Goal: Information Seeking & Learning: Learn about a topic

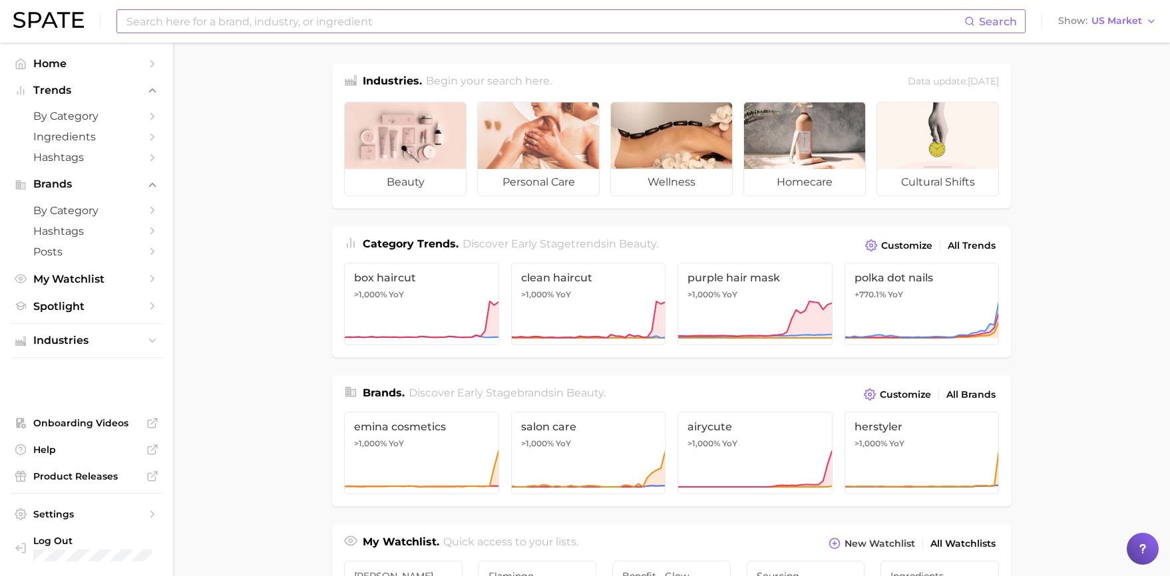
click at [273, 26] on input at bounding box center [544, 21] width 839 height 23
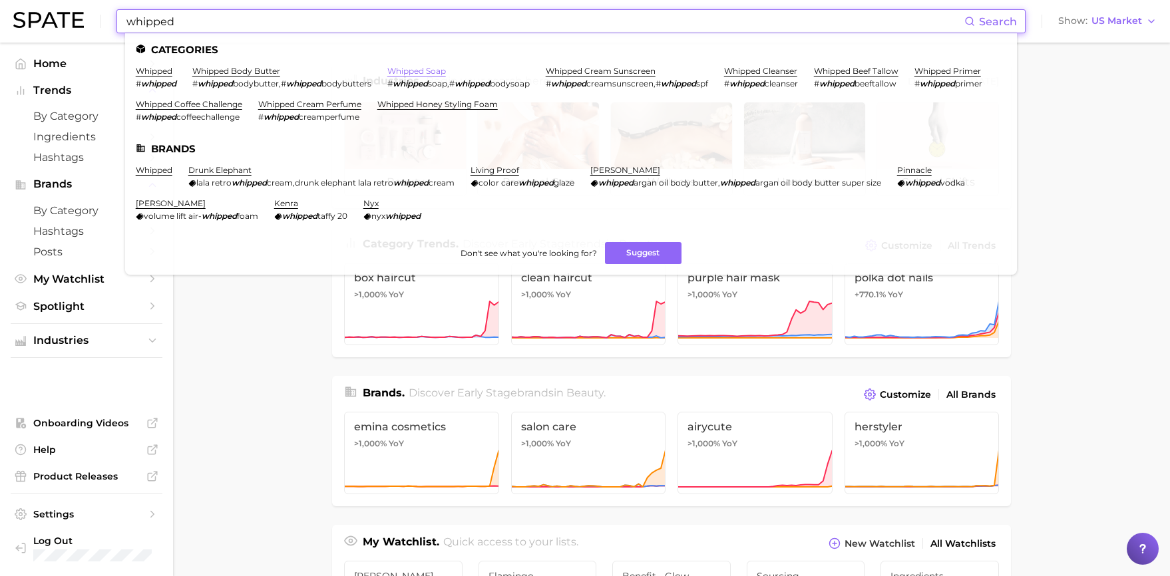
type input "whipped"
click at [424, 71] on link "whipped soap" at bounding box center [416, 71] width 59 height 10
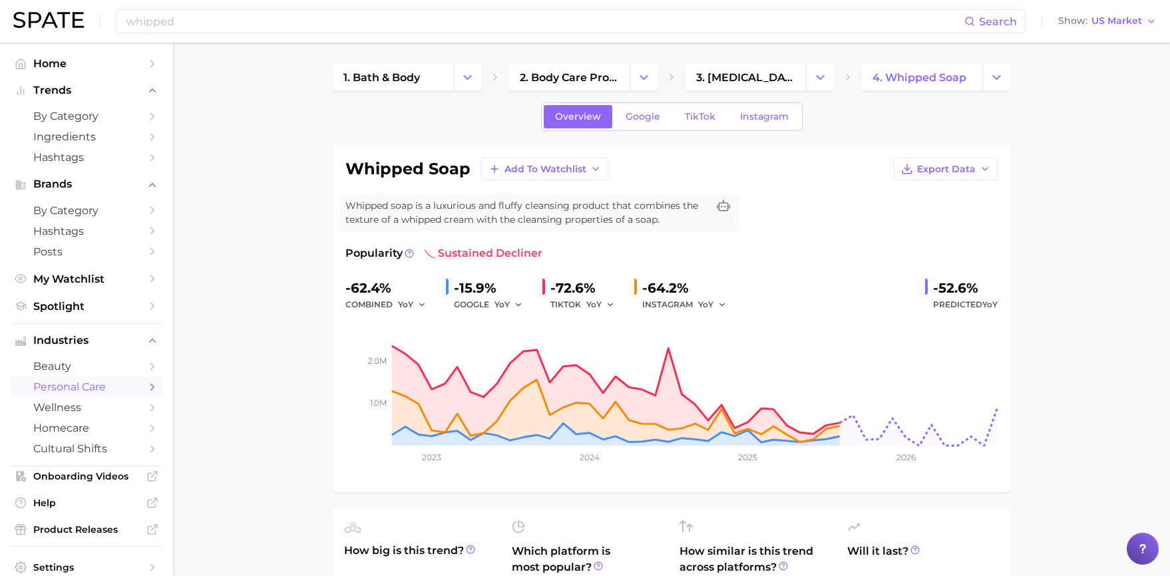
click at [704, 118] on span "TikTok" at bounding box center [700, 116] width 31 height 11
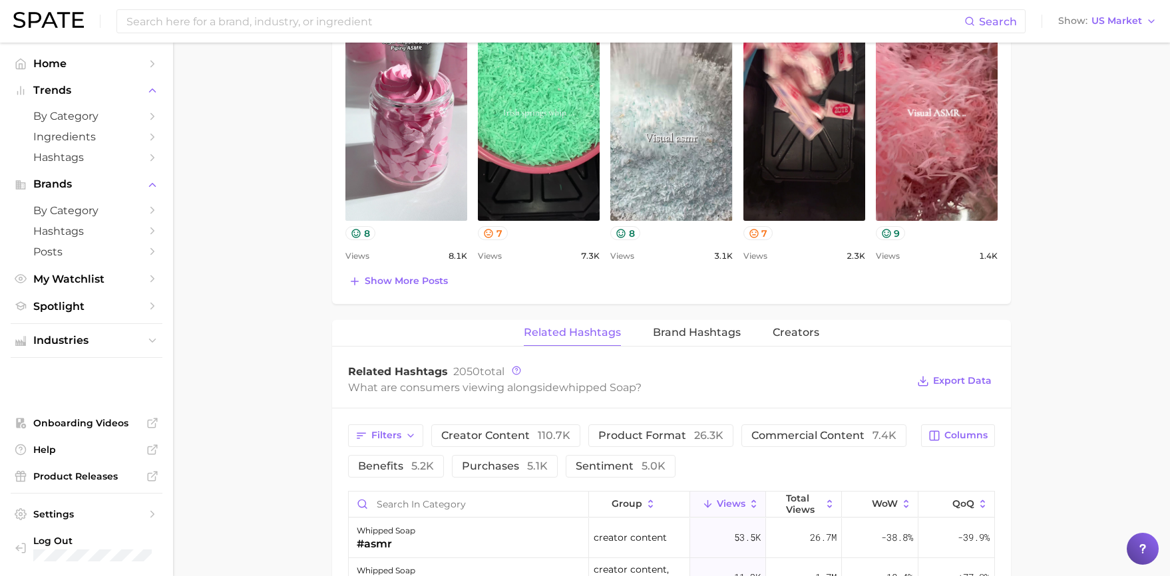
scroll to position [621, 0]
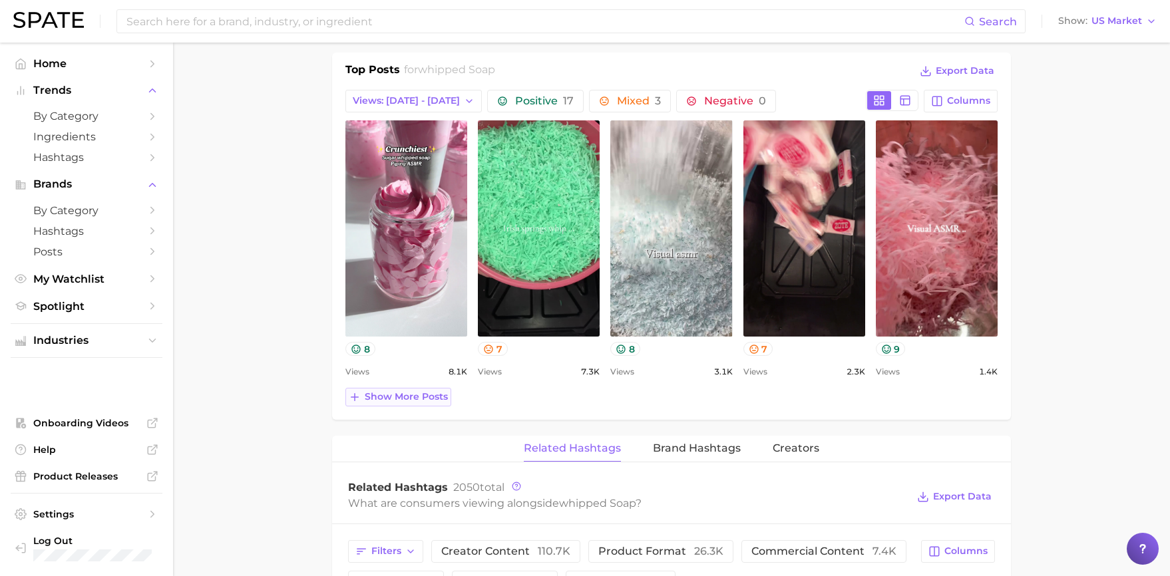
click at [430, 400] on span "Show more posts" at bounding box center [406, 396] width 83 height 11
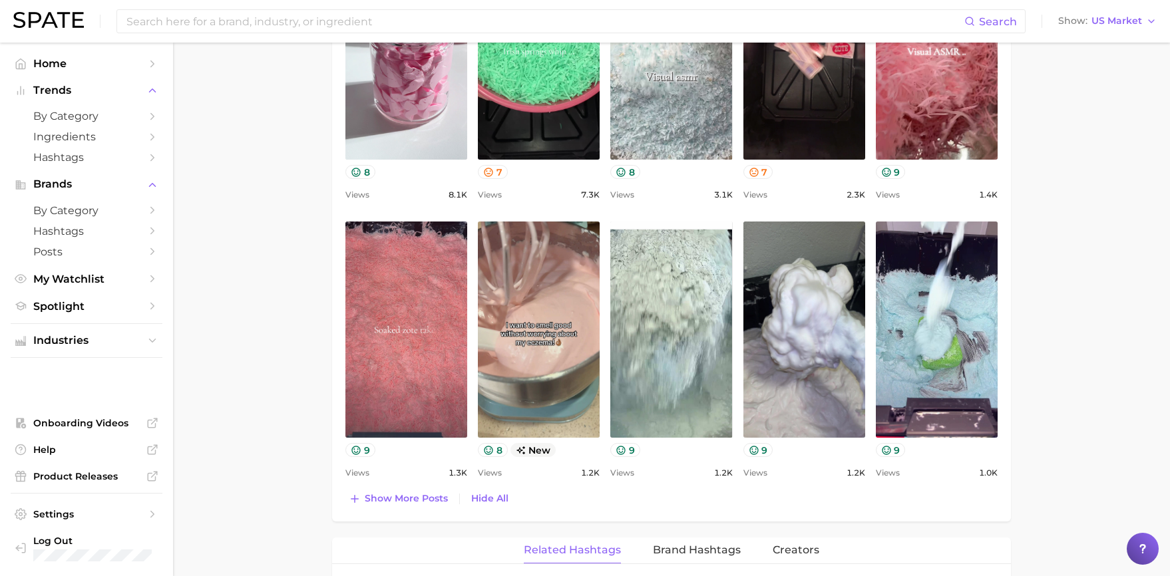
scroll to position [835, 0]
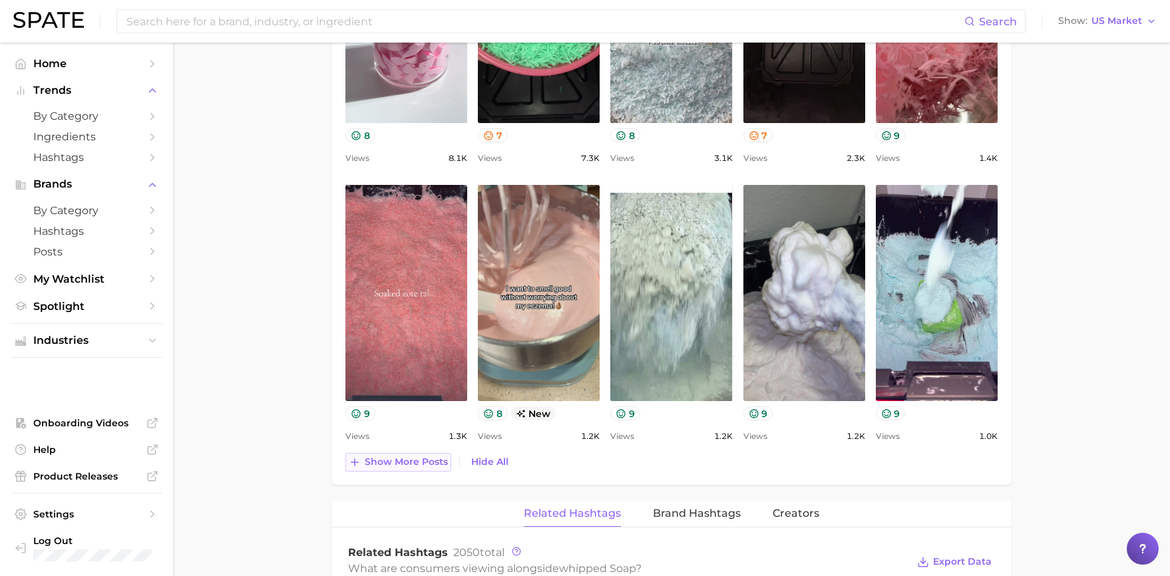
click at [409, 456] on span "Show more posts" at bounding box center [406, 461] width 83 height 11
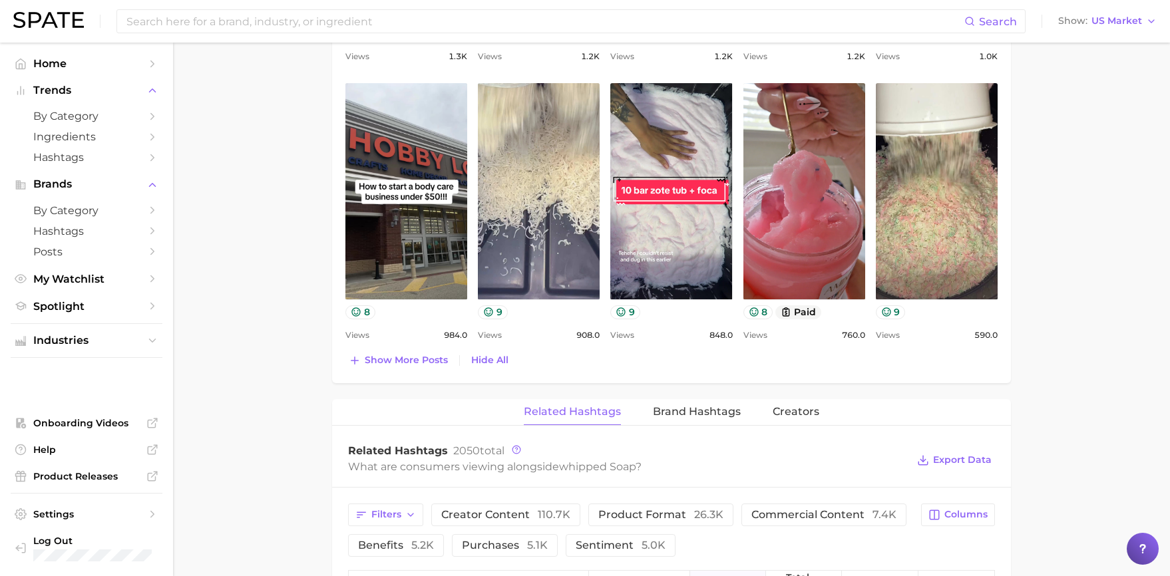
scroll to position [1295, 0]
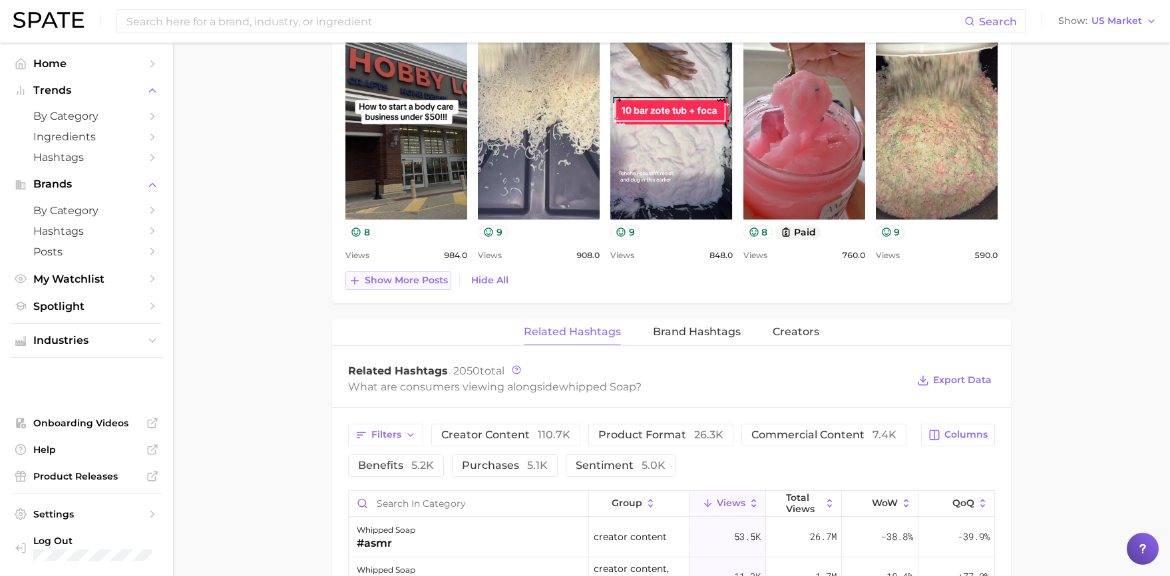
click at [432, 285] on span "Show more posts" at bounding box center [406, 280] width 83 height 11
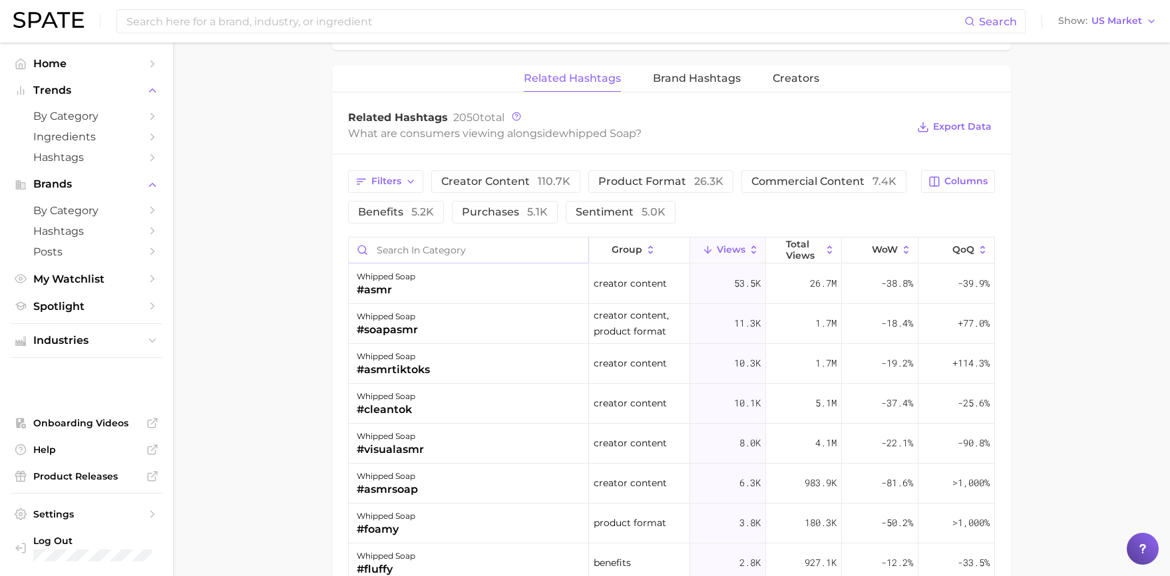
scroll to position [0, 0]
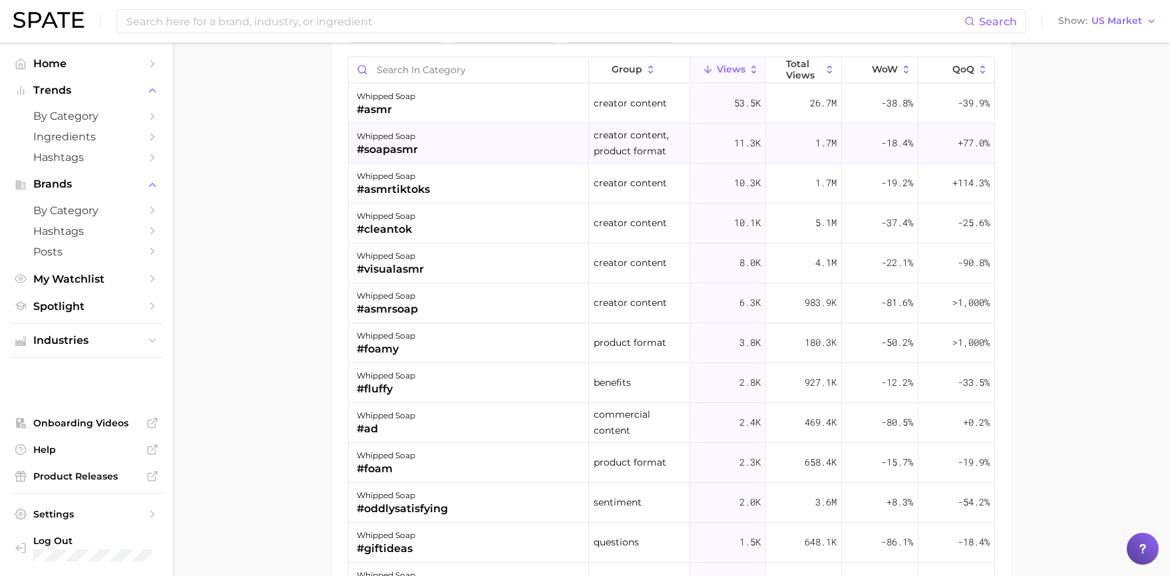
click at [445, 151] on div "whipped soap #soapasmr" at bounding box center [469, 144] width 240 height 40
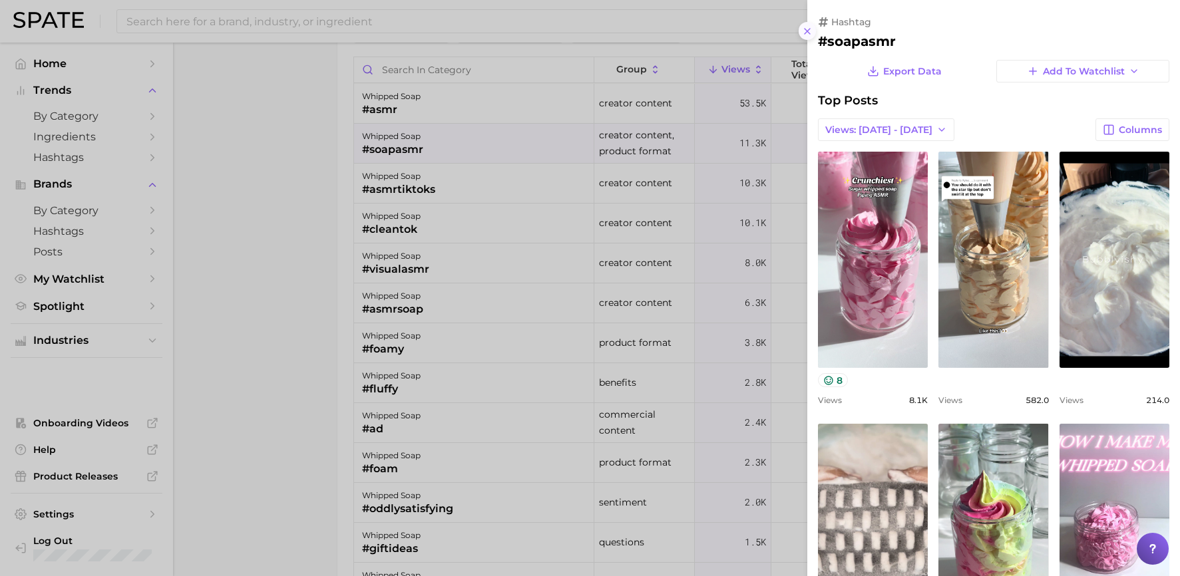
click at [800, 35] on button at bounding box center [807, 31] width 18 height 18
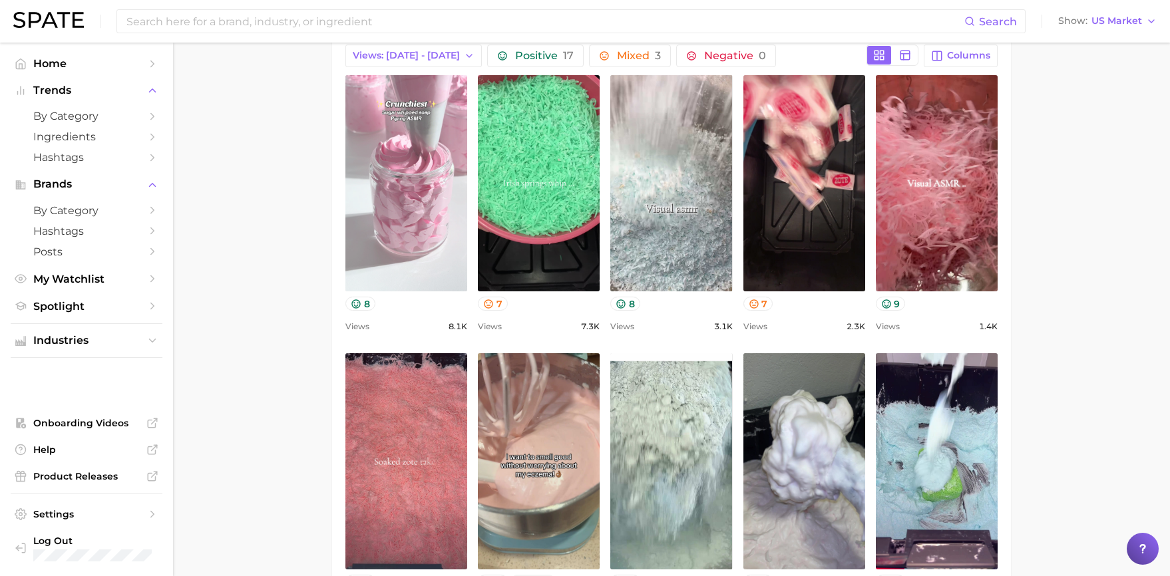
scroll to position [526, 0]
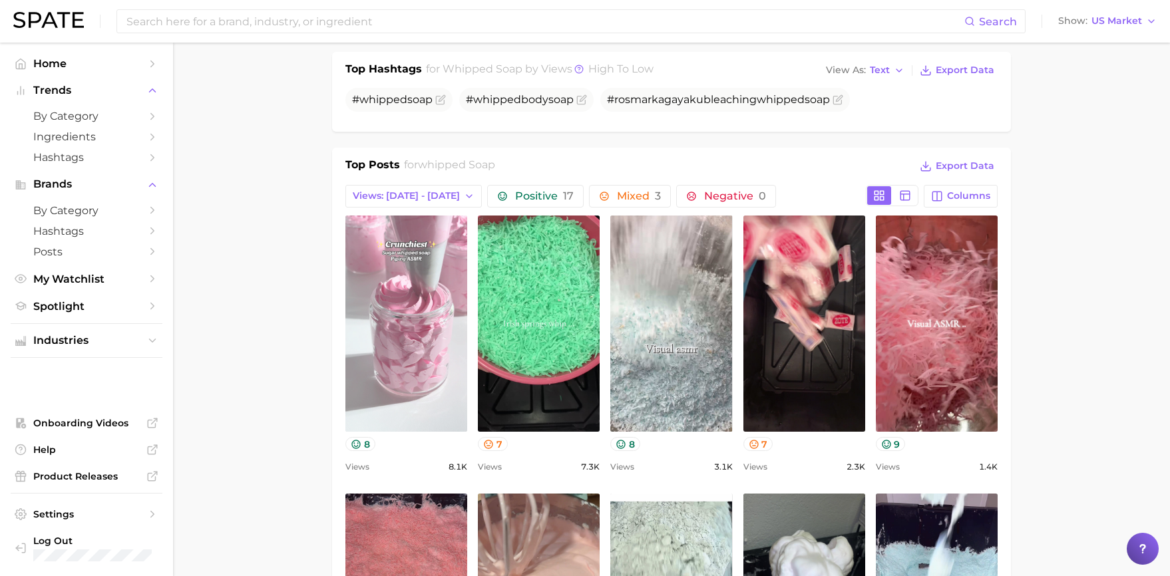
click at [431, 263] on link "view post on TikTok" at bounding box center [406, 324] width 122 height 216
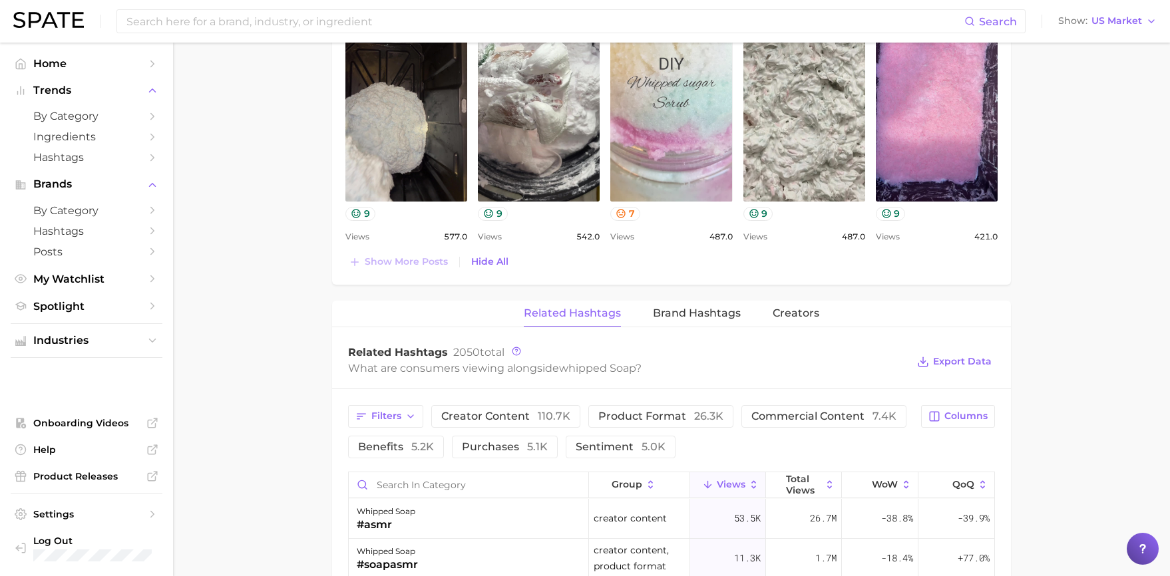
scroll to position [1447, 0]
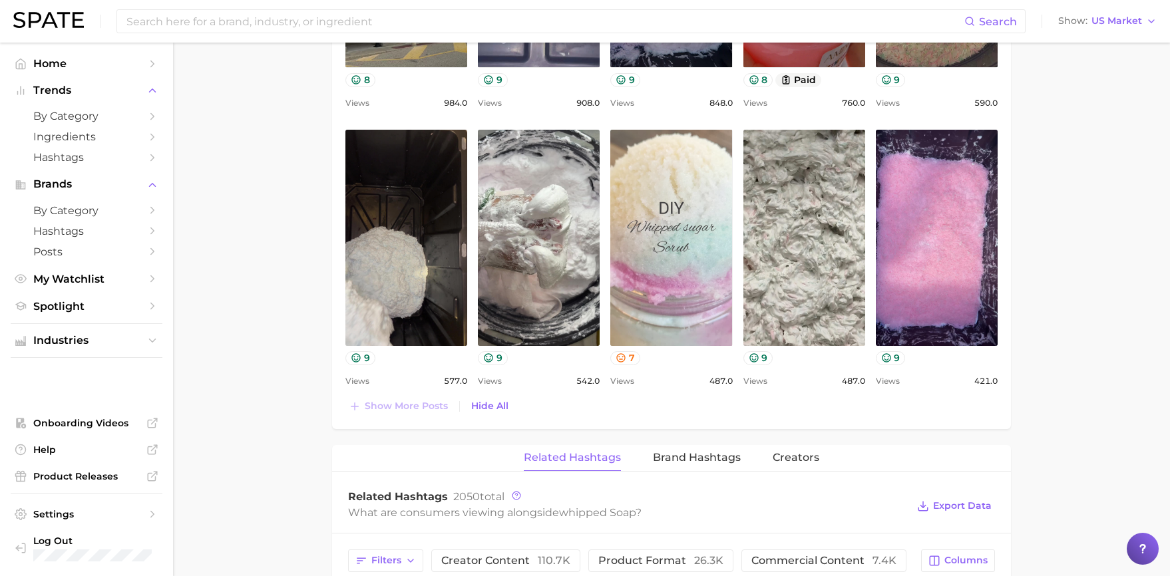
click at [690, 200] on link "view post on TikTok" at bounding box center [671, 238] width 122 height 216
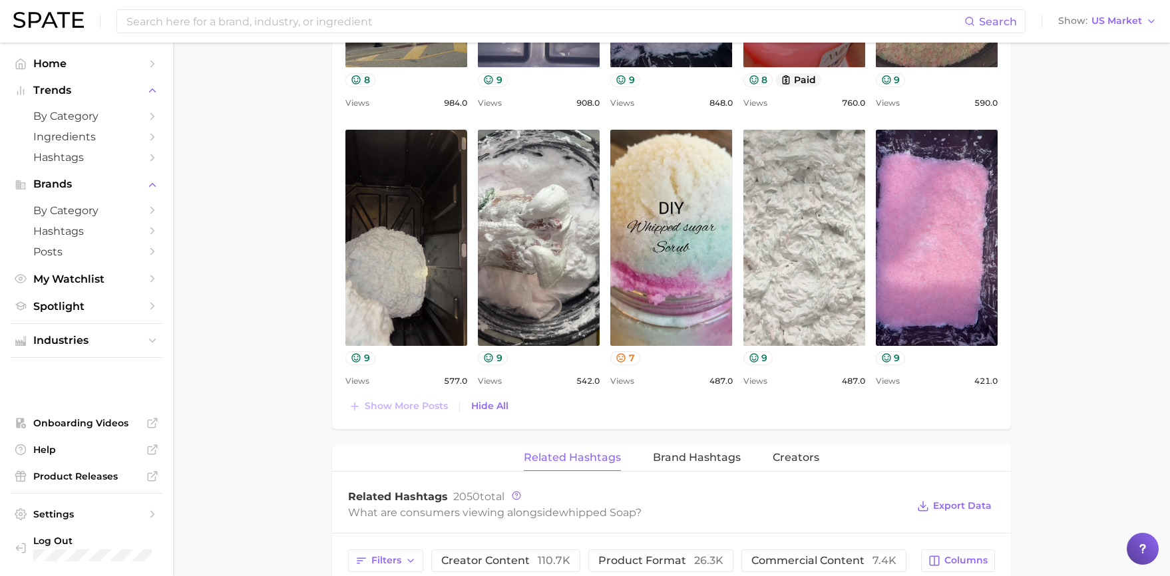
click at [811, 271] on link "view post on TikTok" at bounding box center [804, 238] width 122 height 216
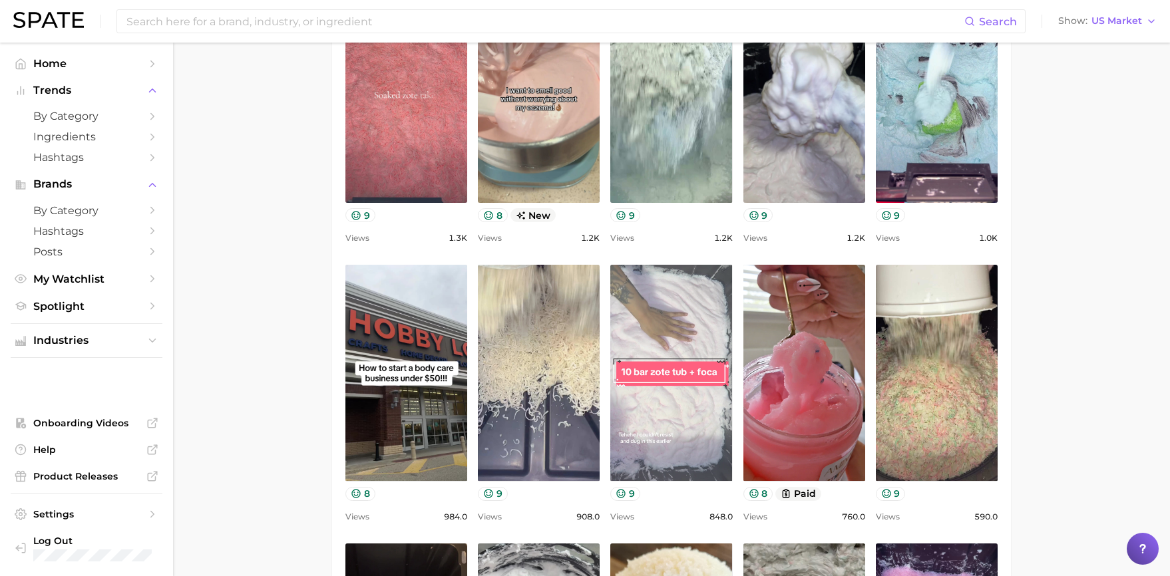
scroll to position [1027, 0]
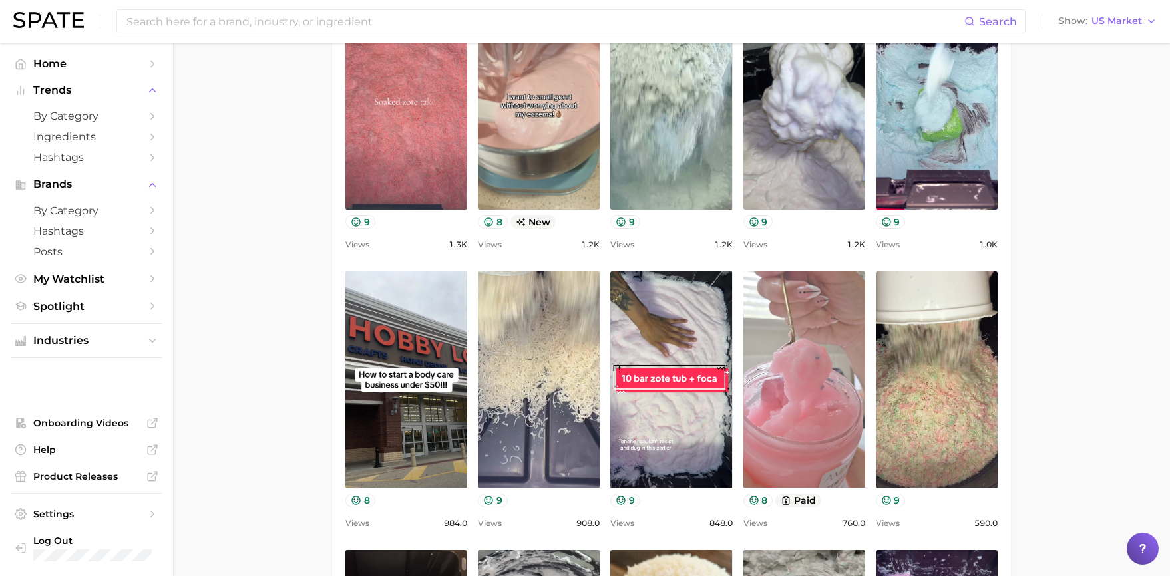
click at [812, 374] on link "view post on TikTok" at bounding box center [804, 379] width 122 height 216
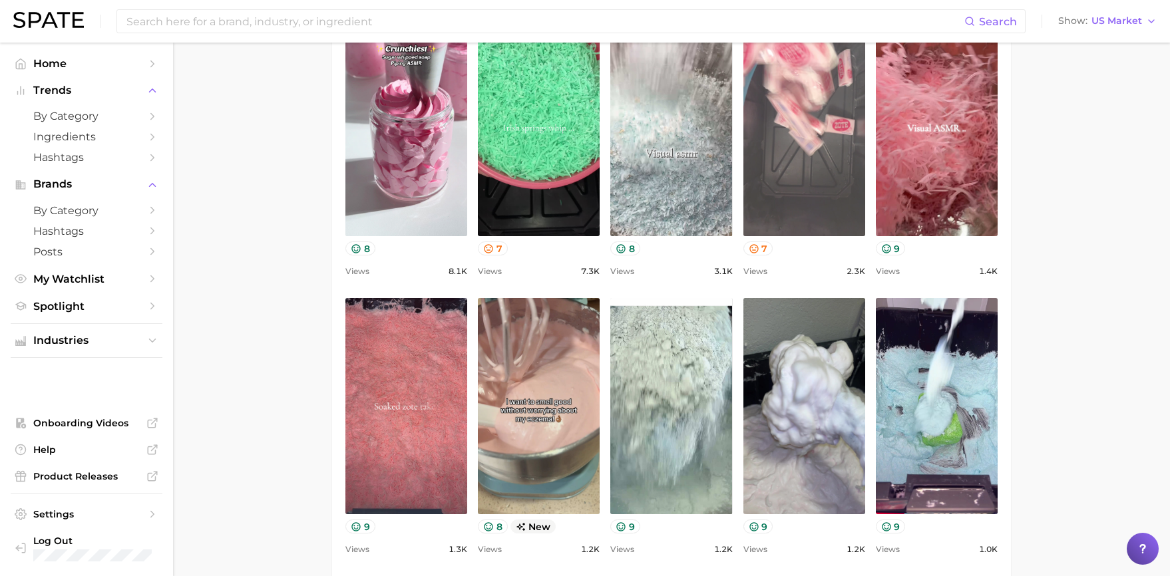
scroll to position [814, 0]
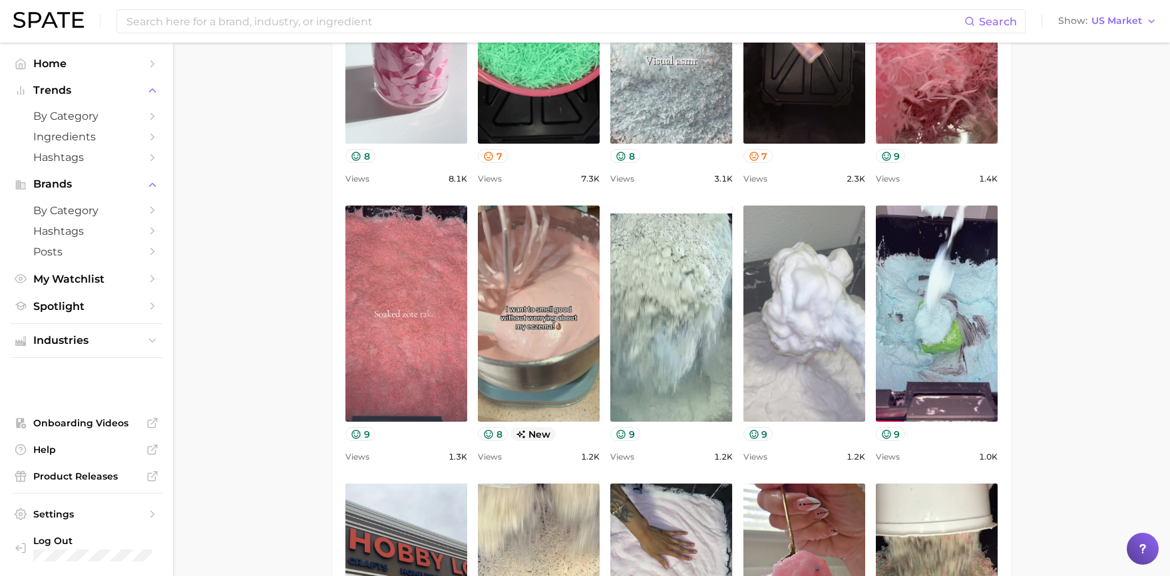
click at [826, 354] on link "view post on TikTok" at bounding box center [804, 314] width 122 height 216
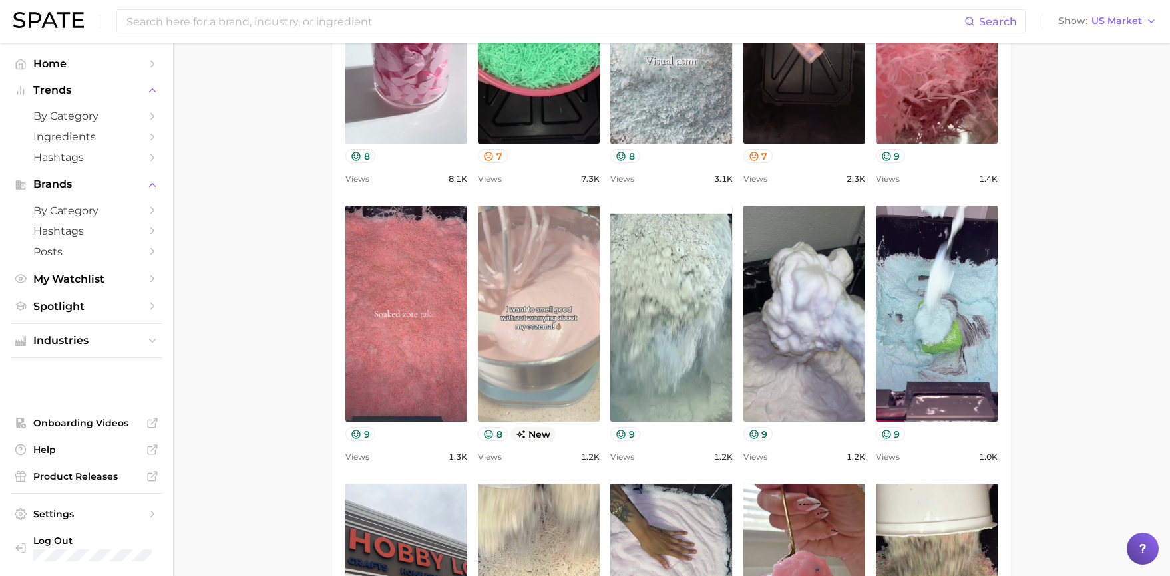
click at [557, 329] on link "view post on TikTok" at bounding box center [539, 314] width 122 height 216
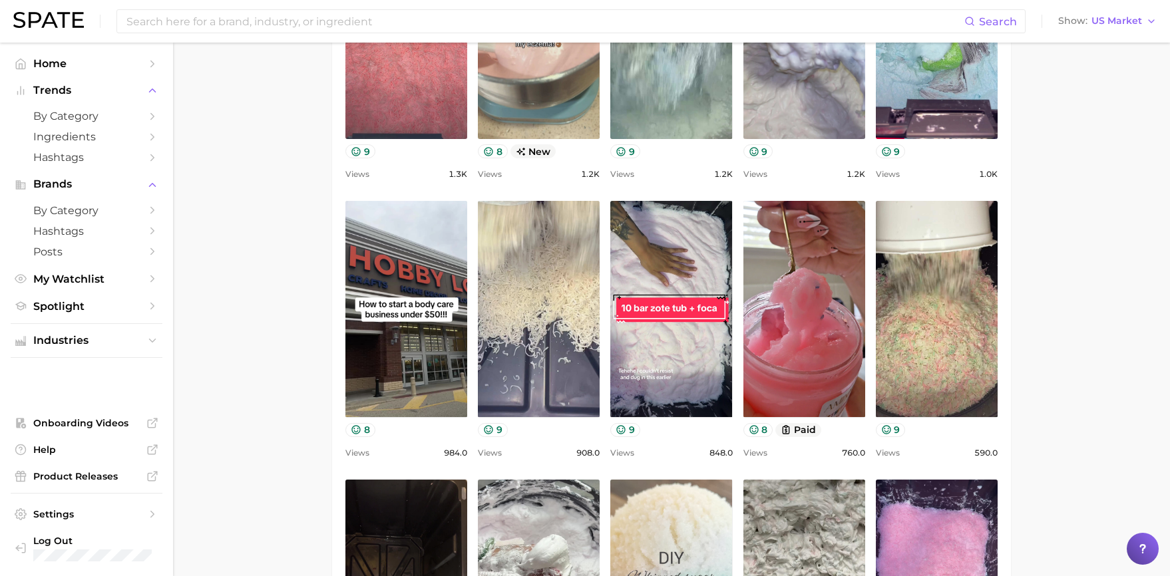
scroll to position [1157, 0]
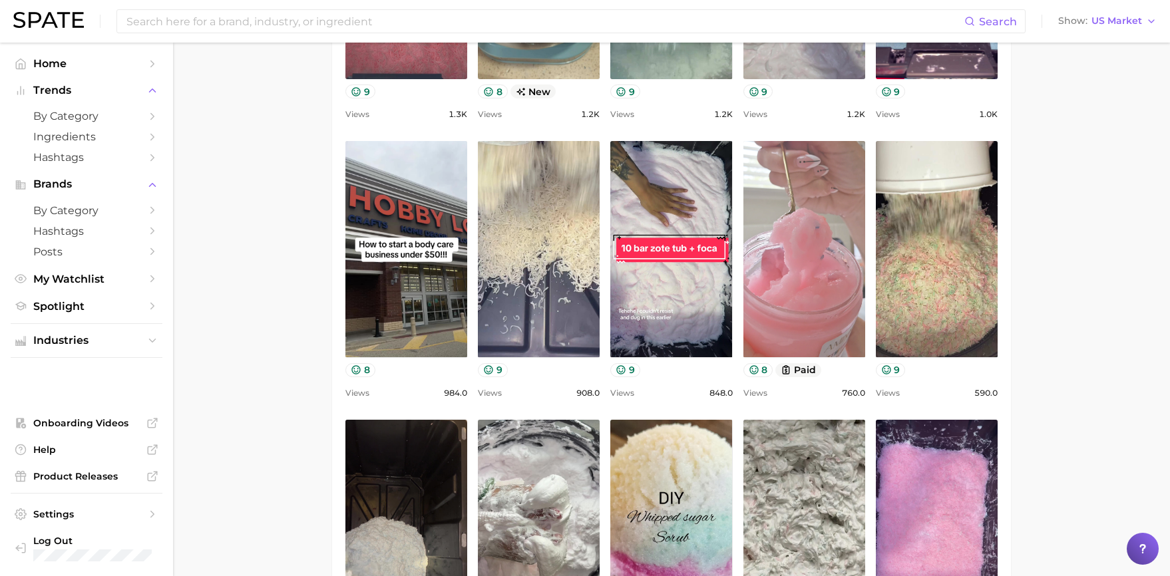
click at [802, 317] on link "view post on TikTok" at bounding box center [804, 249] width 122 height 216
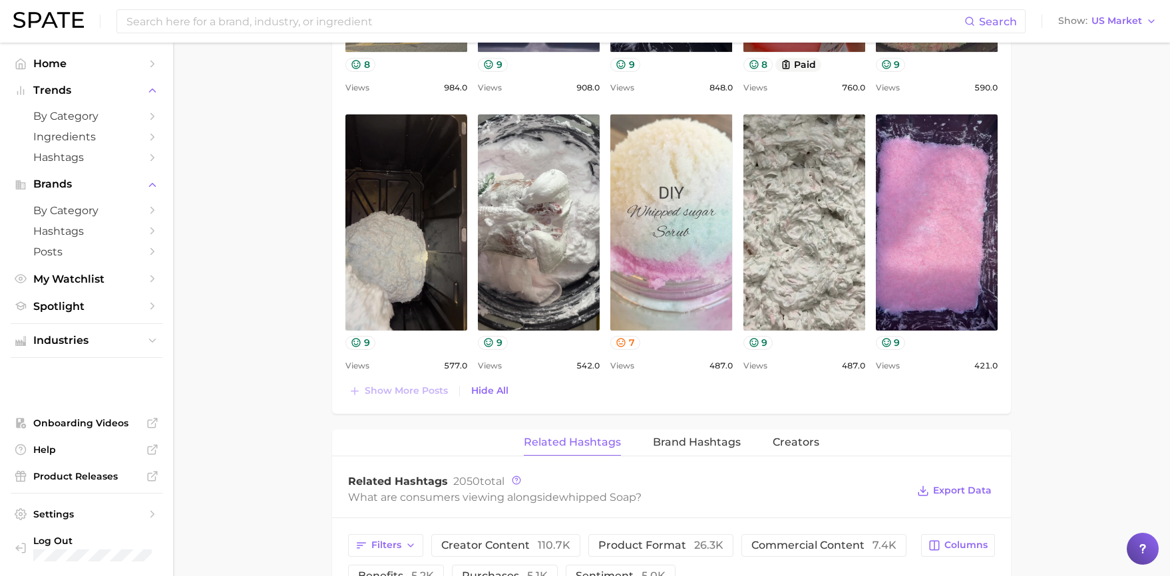
scroll to position [1468, 0]
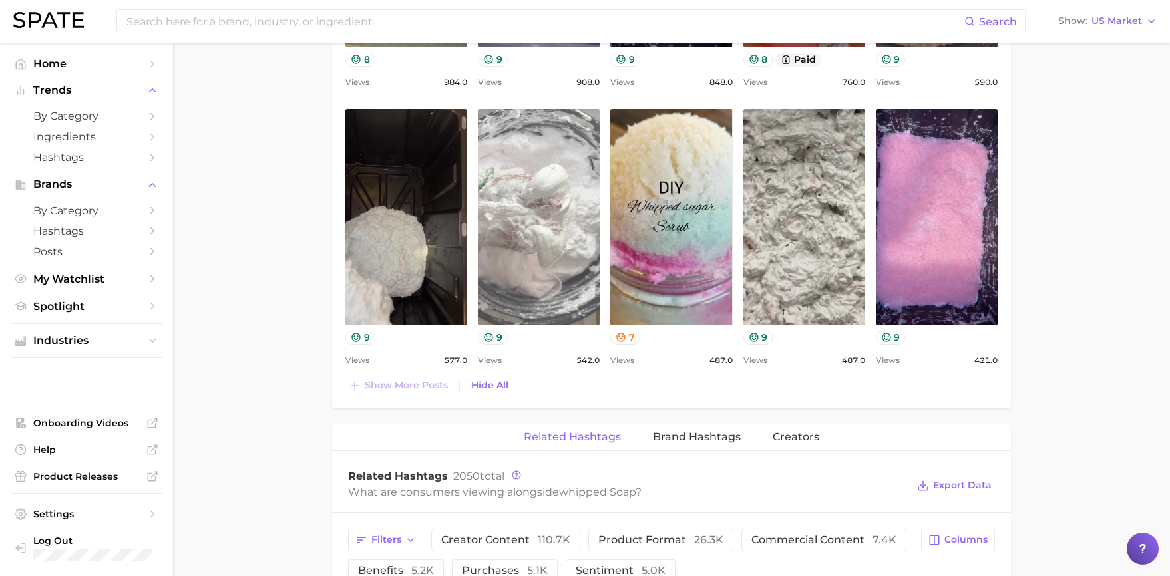
click at [557, 272] on link "view post on TikTok" at bounding box center [539, 217] width 122 height 216
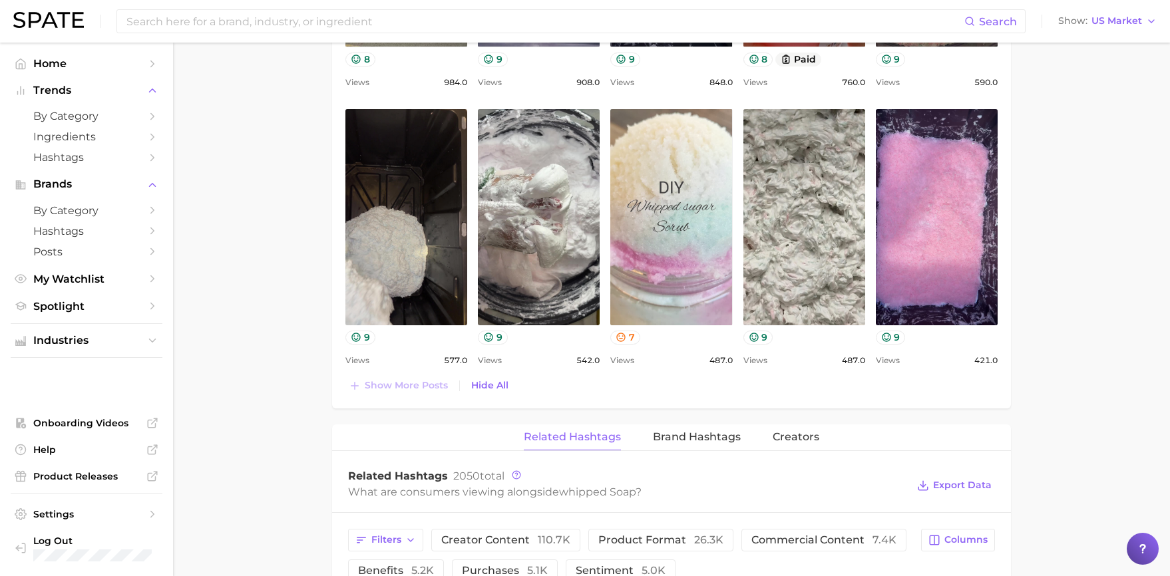
click at [681, 283] on link "view post on TikTok" at bounding box center [671, 217] width 122 height 216
click at [661, 245] on link "view post on TikTok" at bounding box center [671, 217] width 122 height 216
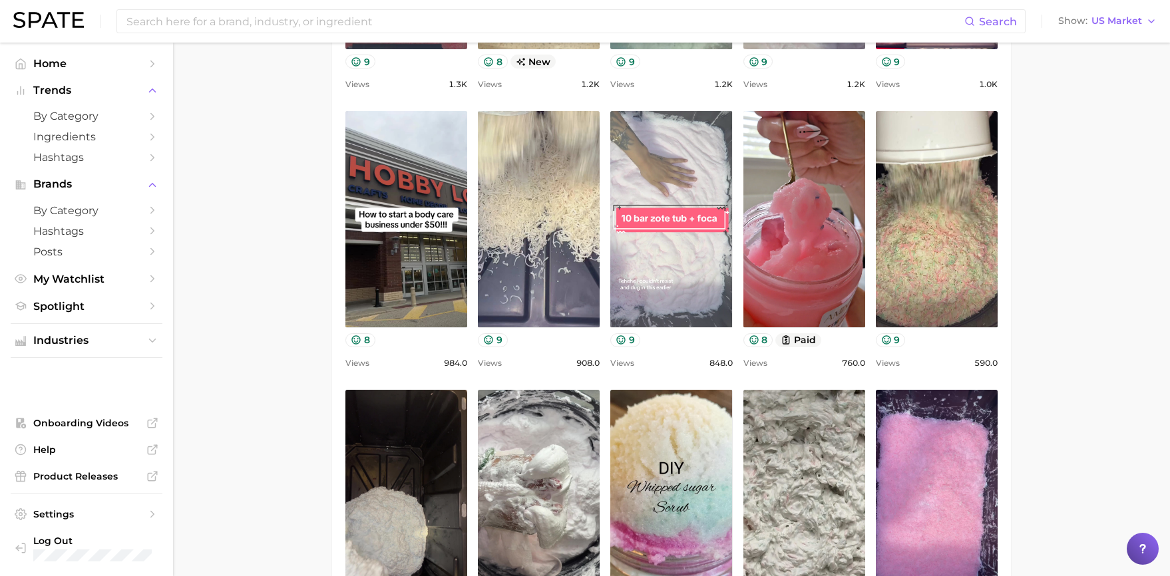
scroll to position [1178, 0]
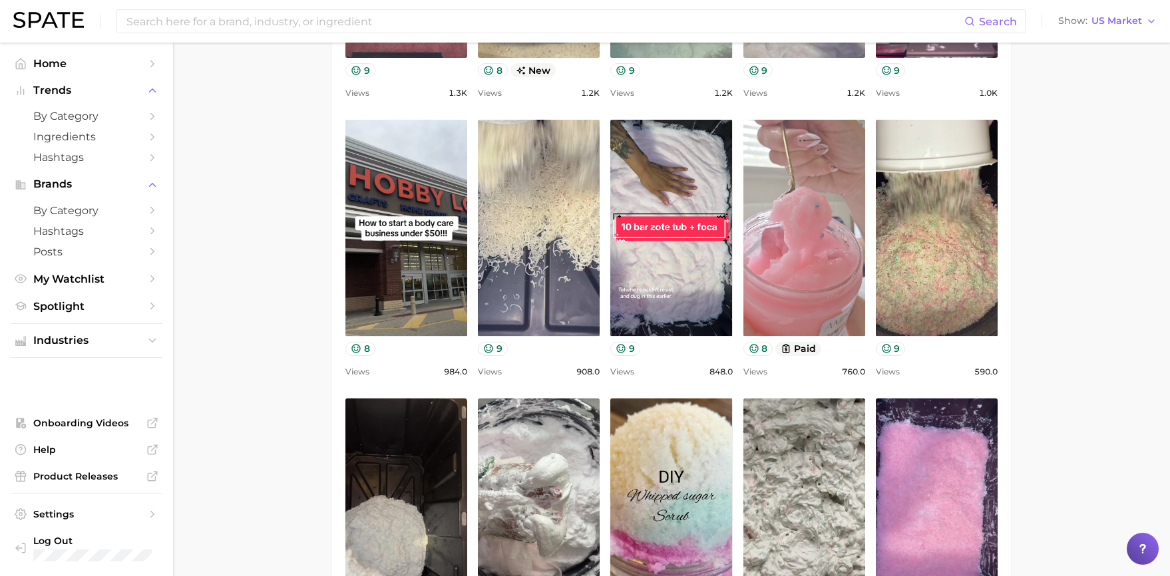
click at [828, 231] on link "view post on TikTok" at bounding box center [804, 228] width 122 height 216
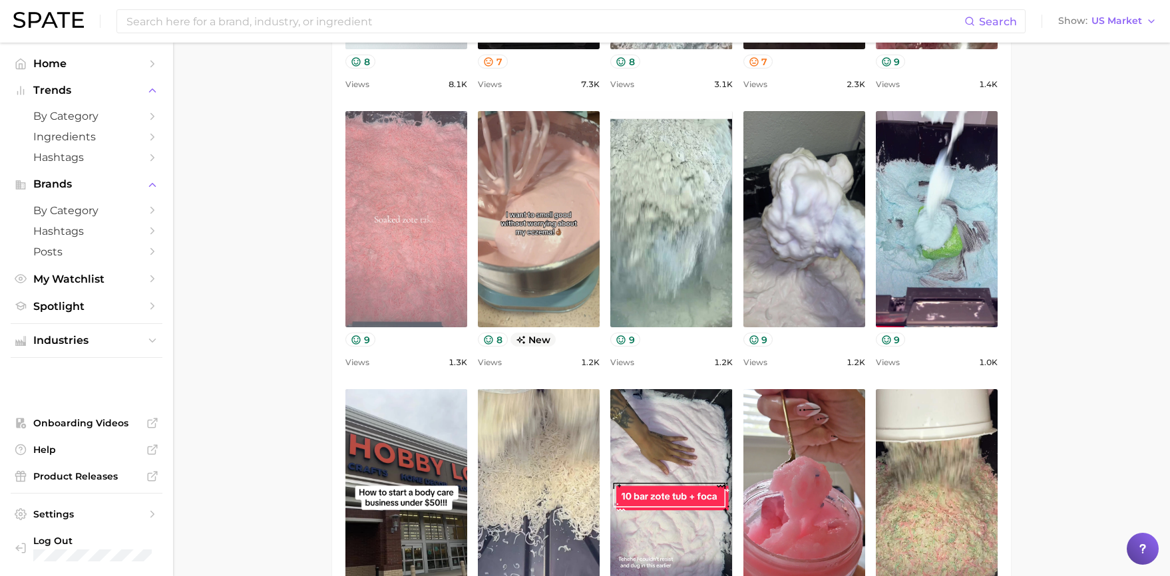
scroll to position [647, 0]
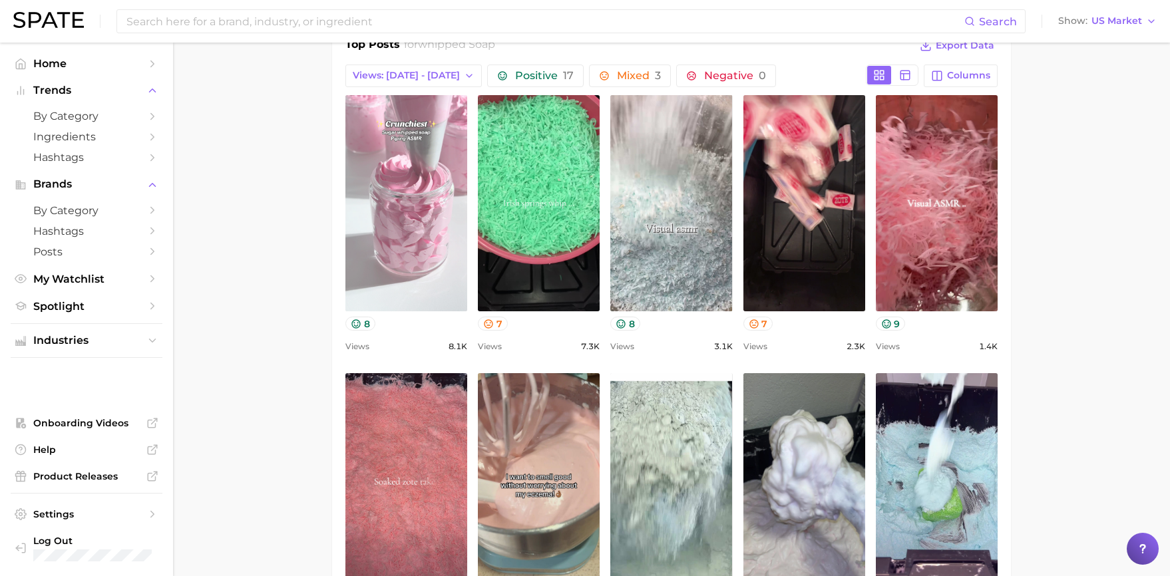
click at [431, 284] on link "view post on TikTok" at bounding box center [406, 203] width 122 height 216
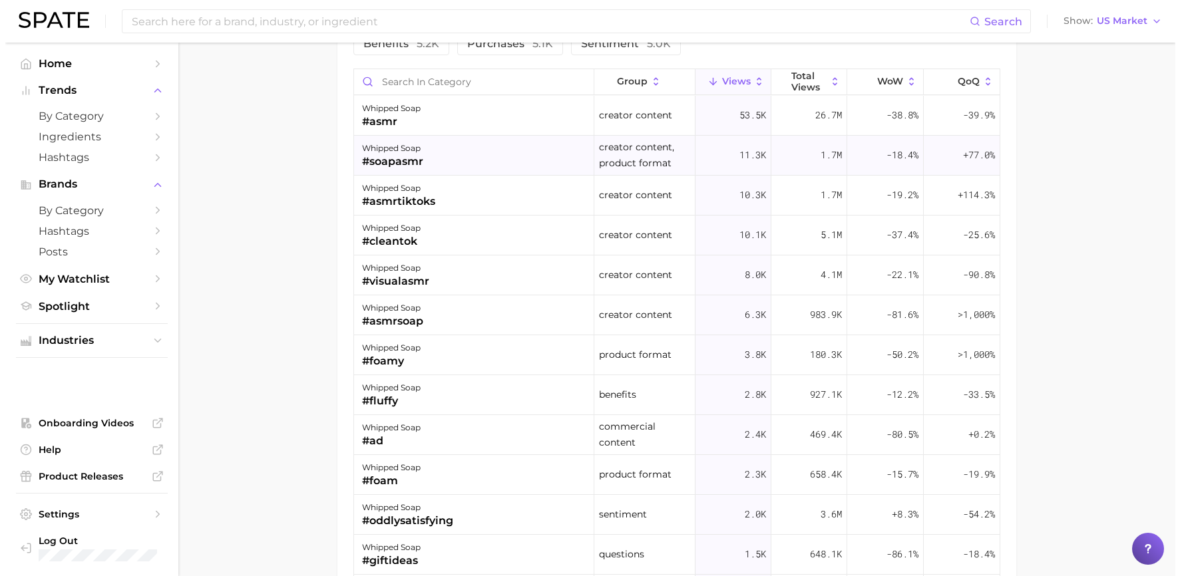
scroll to position [1875, 0]
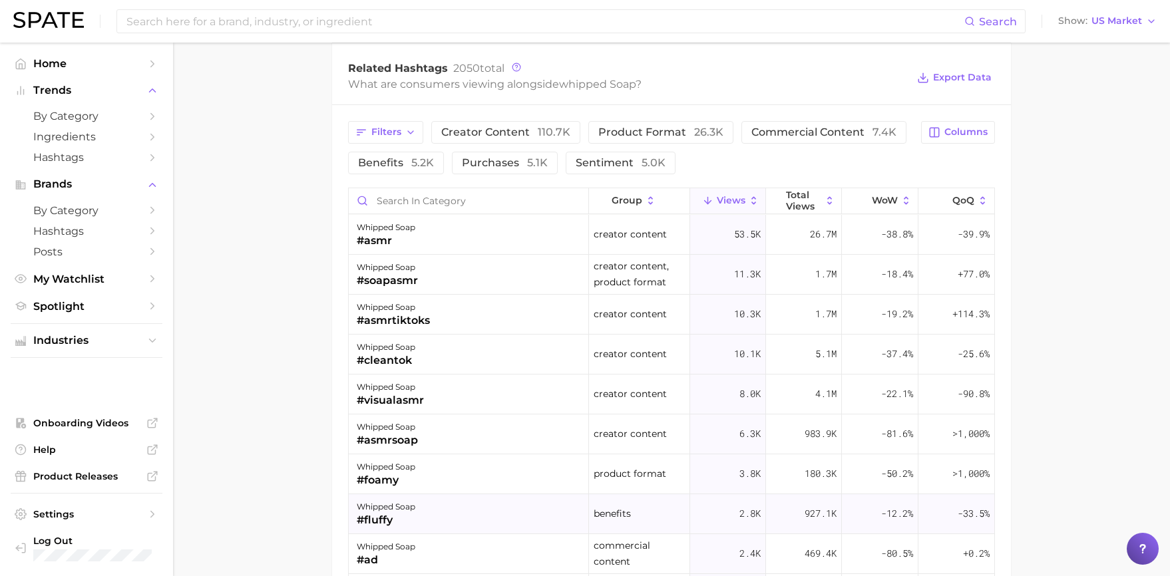
click at [496, 516] on div "whipped soap #fluffy" at bounding box center [469, 514] width 240 height 40
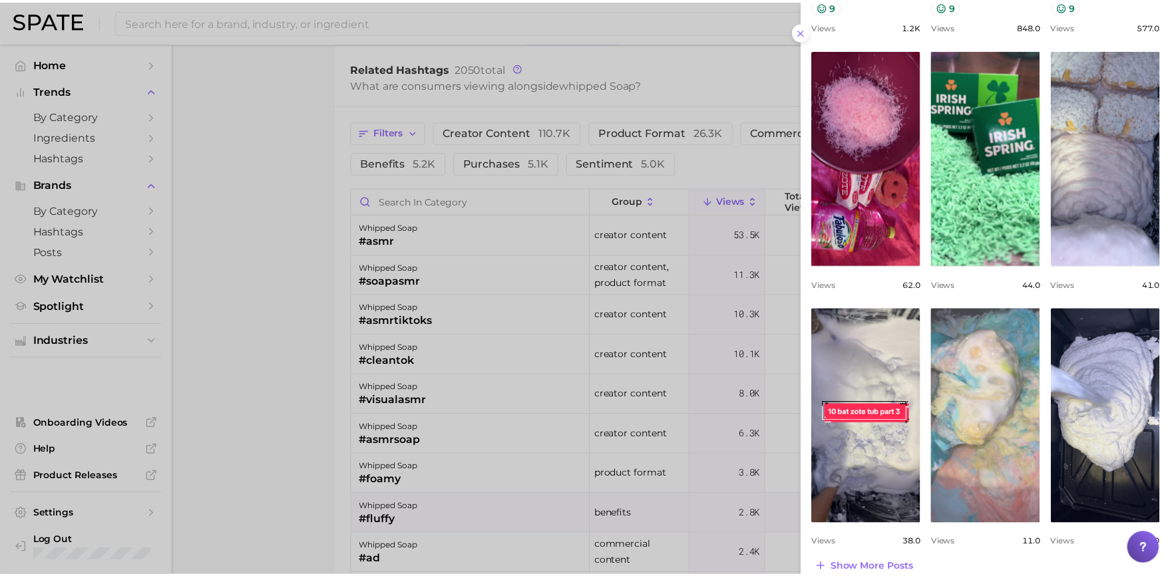
scroll to position [391, 0]
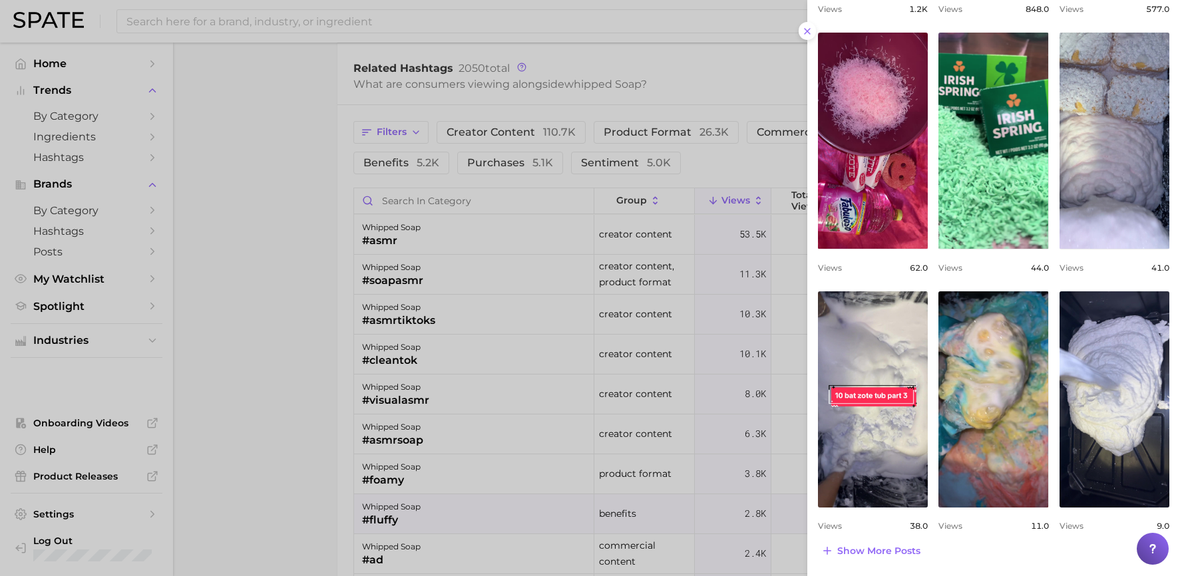
click at [444, 303] on div at bounding box center [590, 288] width 1180 height 576
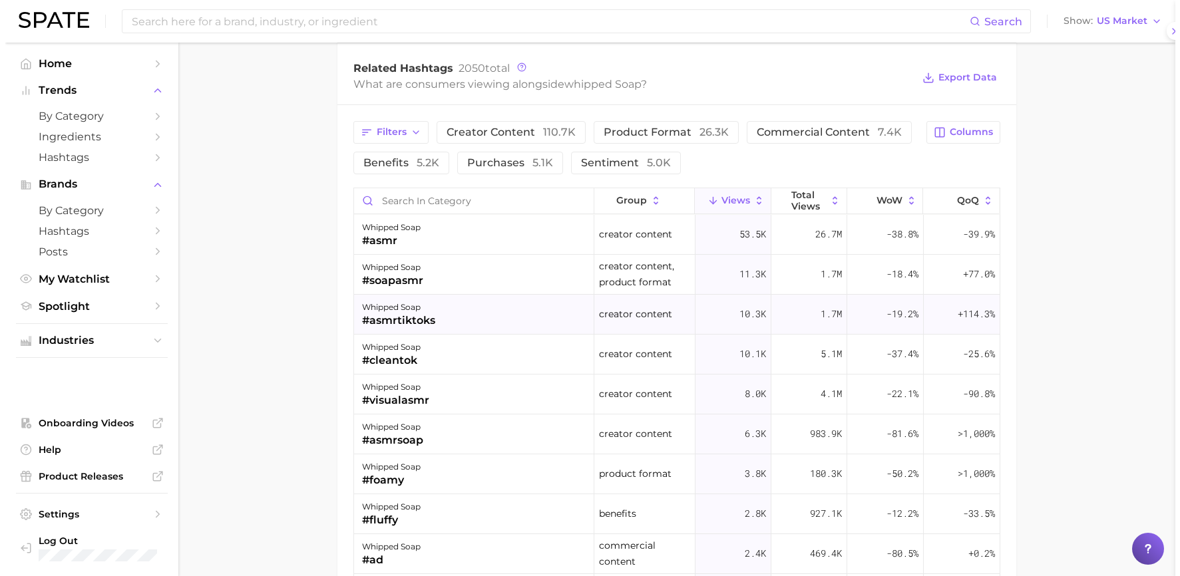
scroll to position [0, 0]
click at [448, 315] on div "whipped soap #asmrtiktoks" at bounding box center [469, 315] width 240 height 40
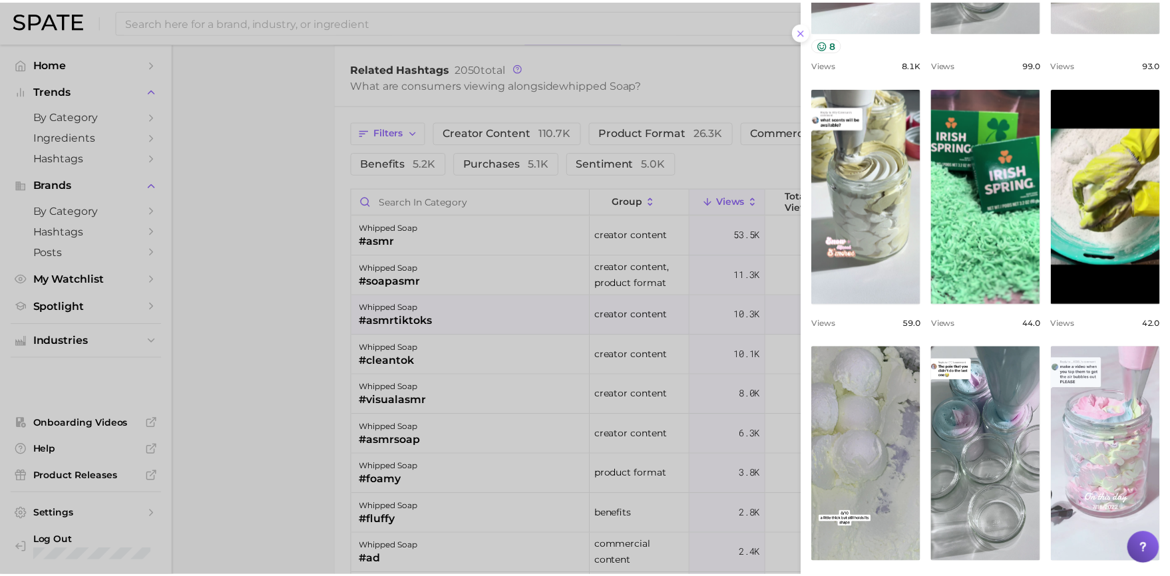
scroll to position [391, 0]
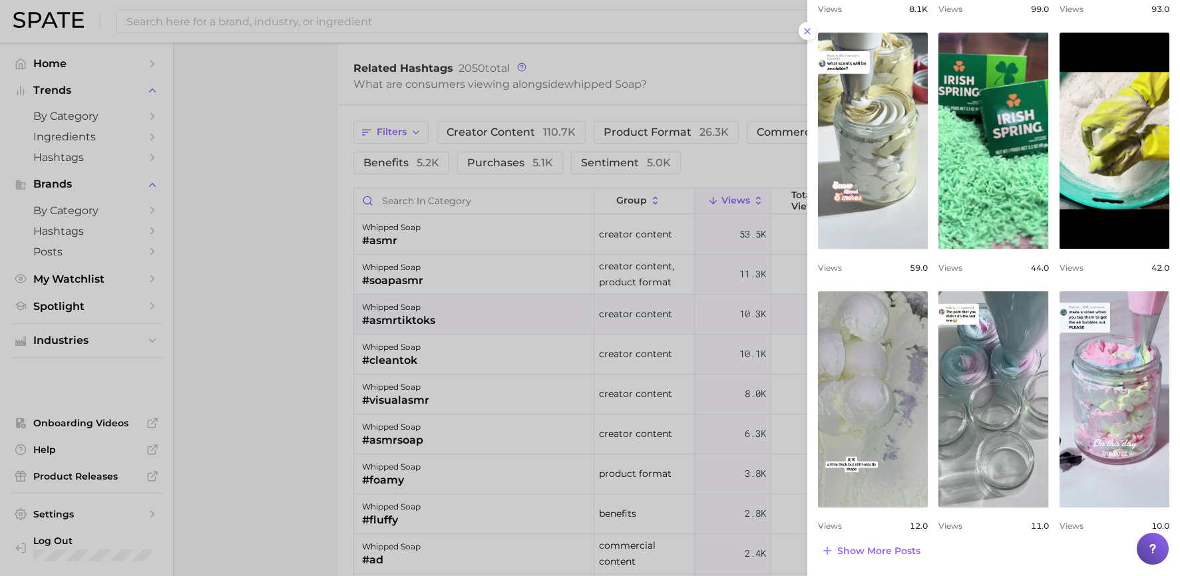
click at [458, 285] on div at bounding box center [590, 288] width 1180 height 576
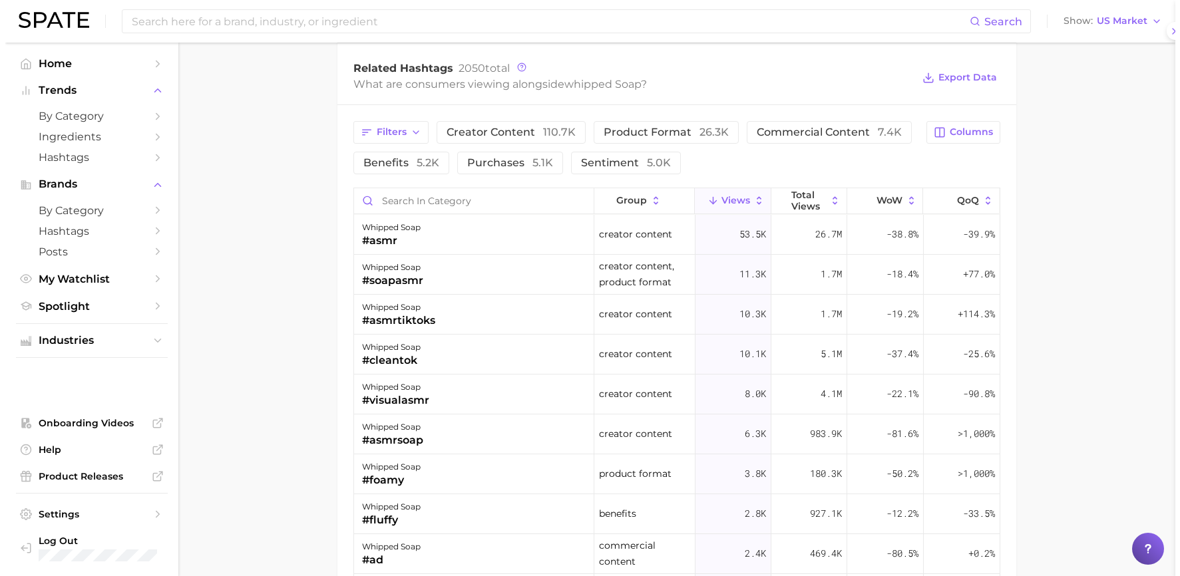
scroll to position [0, 0]
click at [478, 267] on div "whipped soap #soapasmr" at bounding box center [469, 275] width 240 height 40
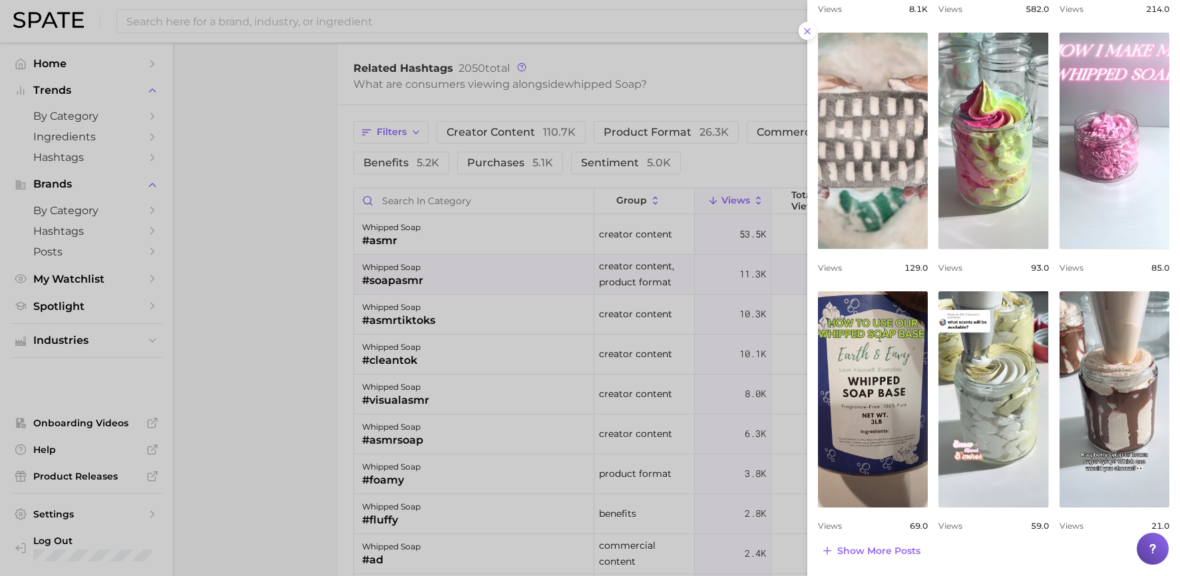
click at [518, 510] on div at bounding box center [590, 288] width 1180 height 576
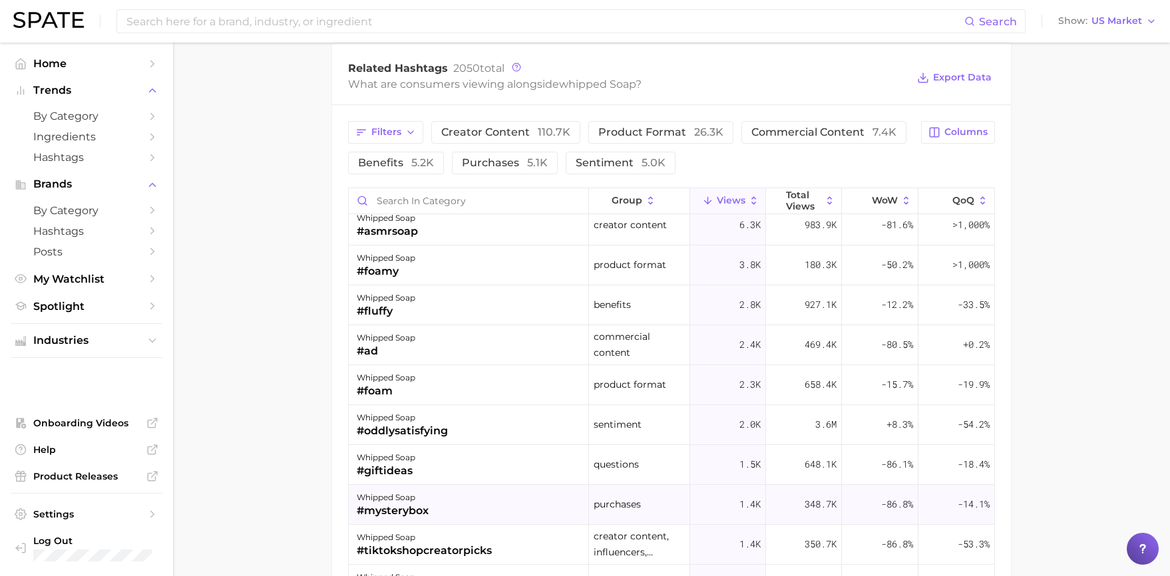
click at [482, 511] on div "whipped soap #mysterybox" at bounding box center [469, 505] width 240 height 40
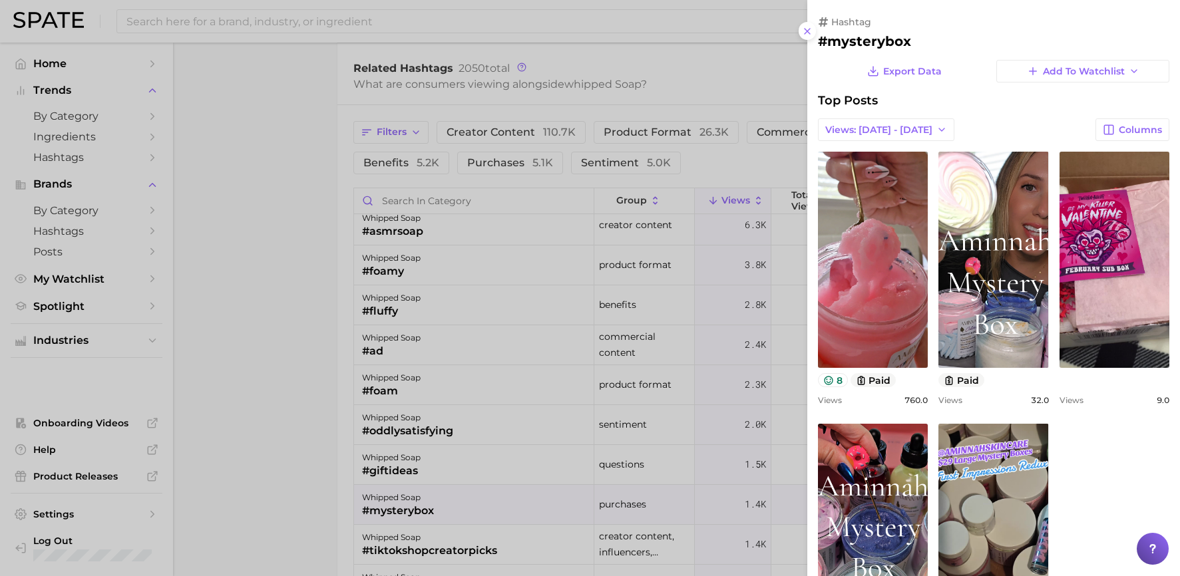
click at [439, 501] on div at bounding box center [590, 288] width 1180 height 576
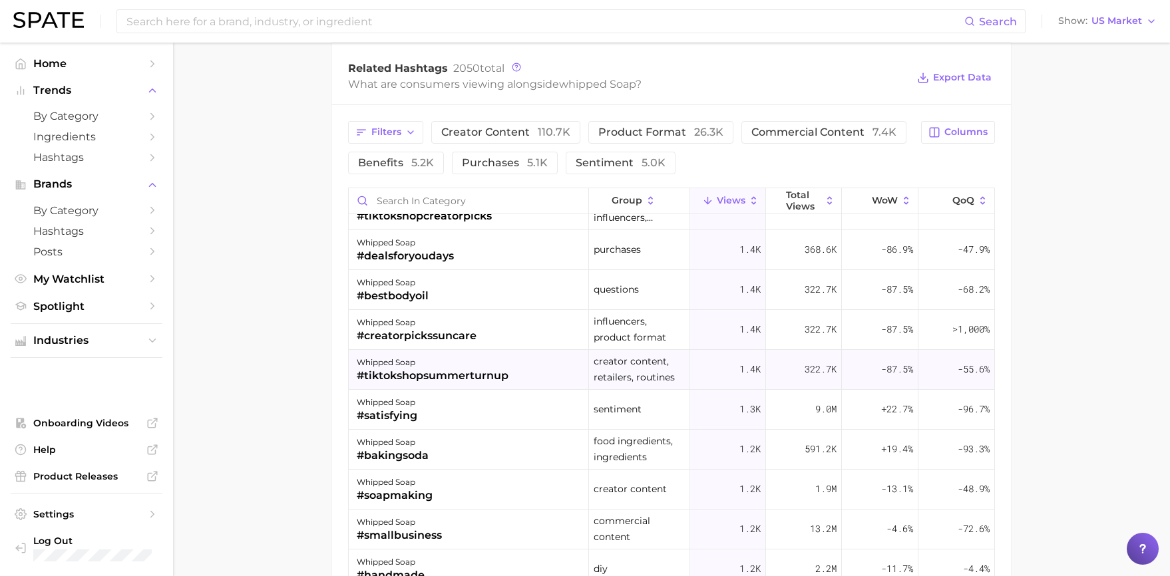
click at [520, 374] on div "whipped soap #tiktokshopsummerturnup" at bounding box center [469, 370] width 240 height 40
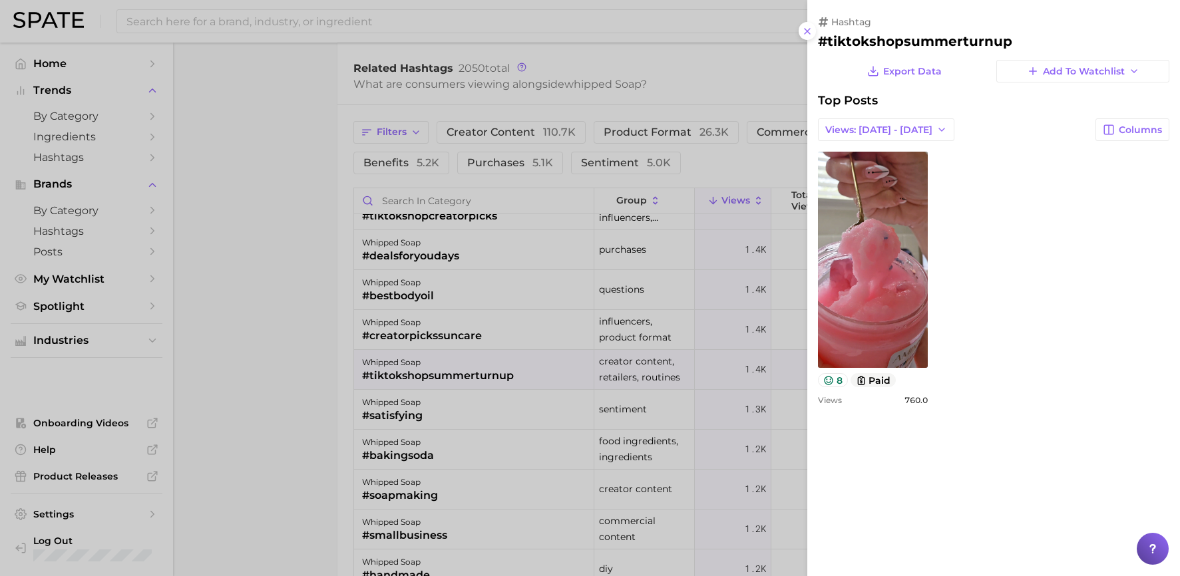
click at [498, 463] on div at bounding box center [590, 288] width 1180 height 576
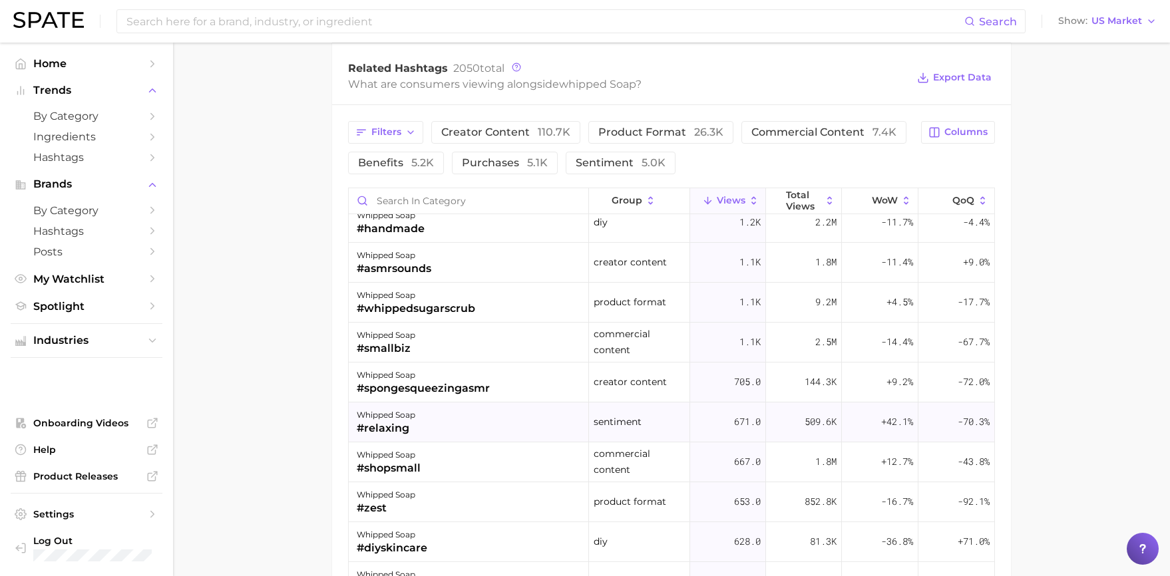
click at [532, 421] on div "whipped soap #relaxing" at bounding box center [469, 423] width 240 height 40
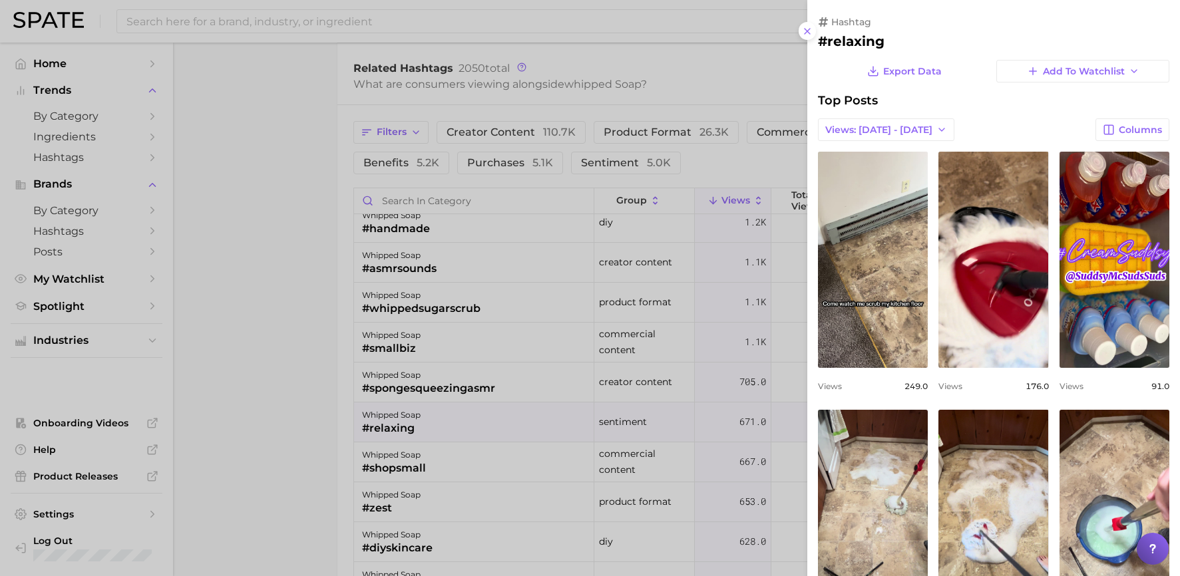
click at [812, 35] on icon at bounding box center [807, 31] width 11 height 11
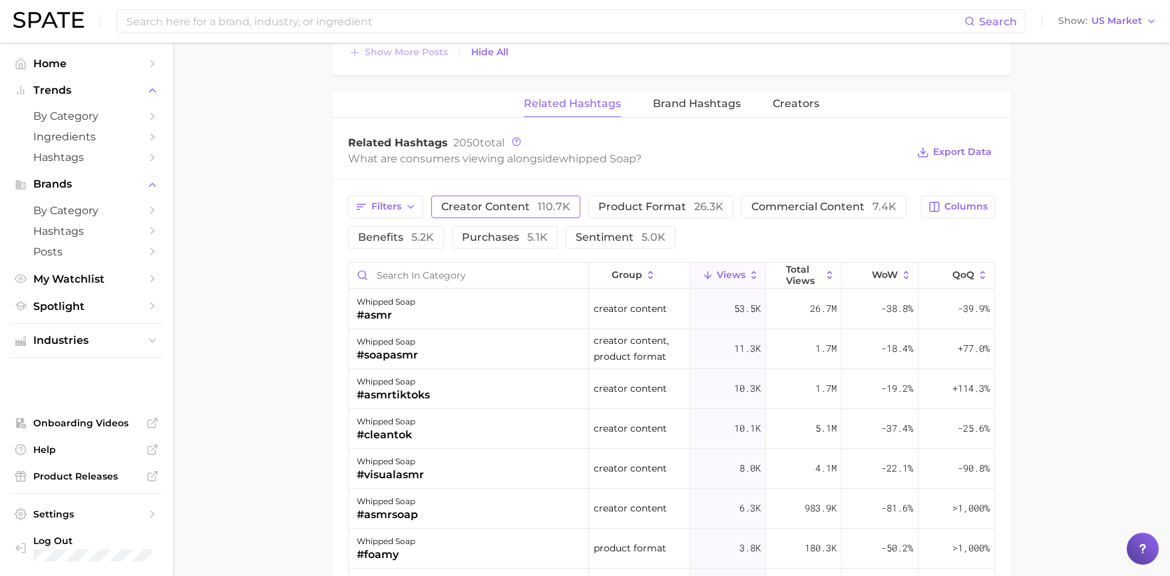
click at [531, 202] on span "creator content 110.7k" at bounding box center [505, 207] width 129 height 11
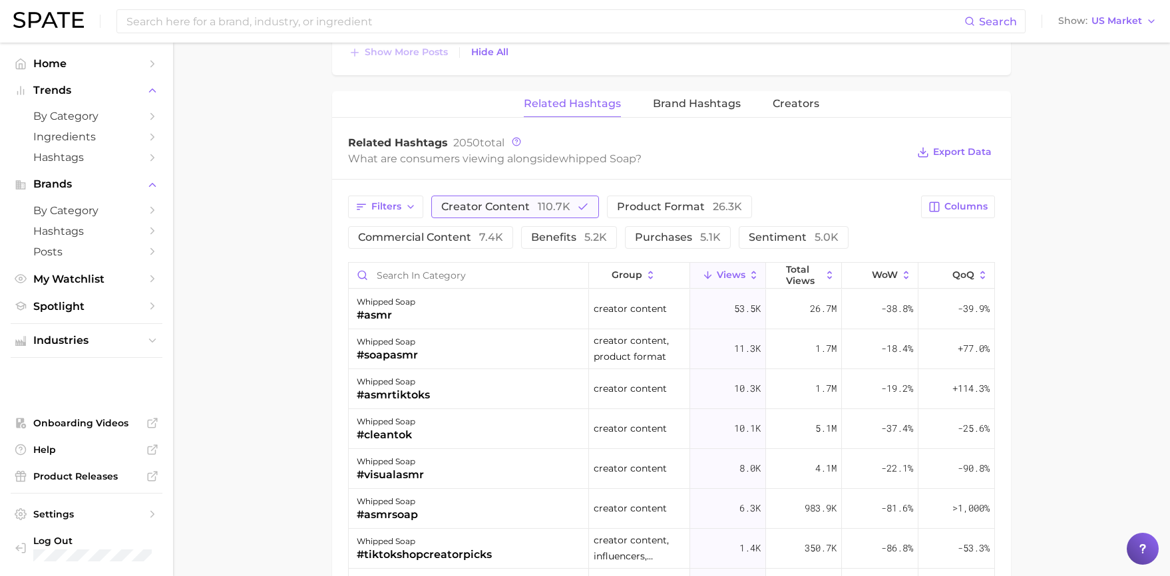
click at [502, 216] on button "creator content 110.7k" at bounding box center [515, 207] width 168 height 23
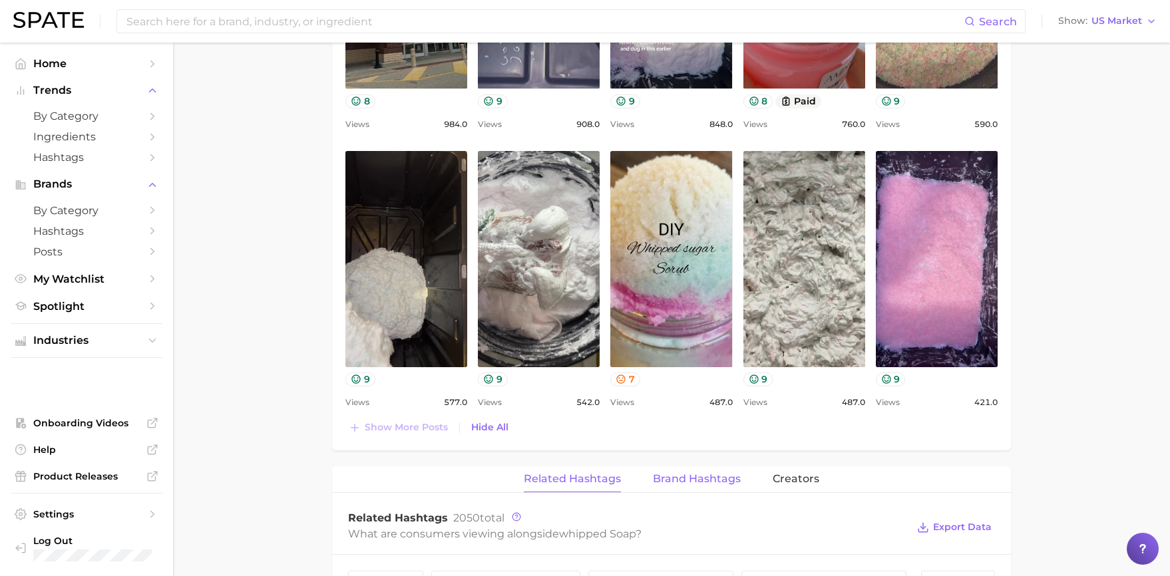
click at [725, 476] on span "Brand Hashtags" at bounding box center [697, 479] width 88 height 12
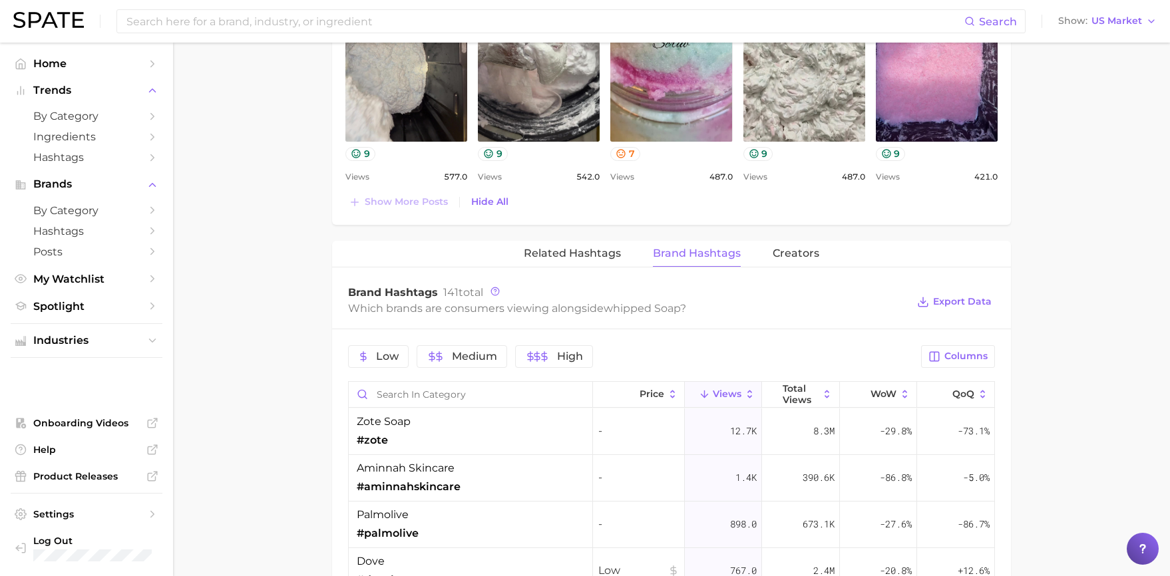
click at [794, 253] on span "Creators" at bounding box center [795, 253] width 47 height 12
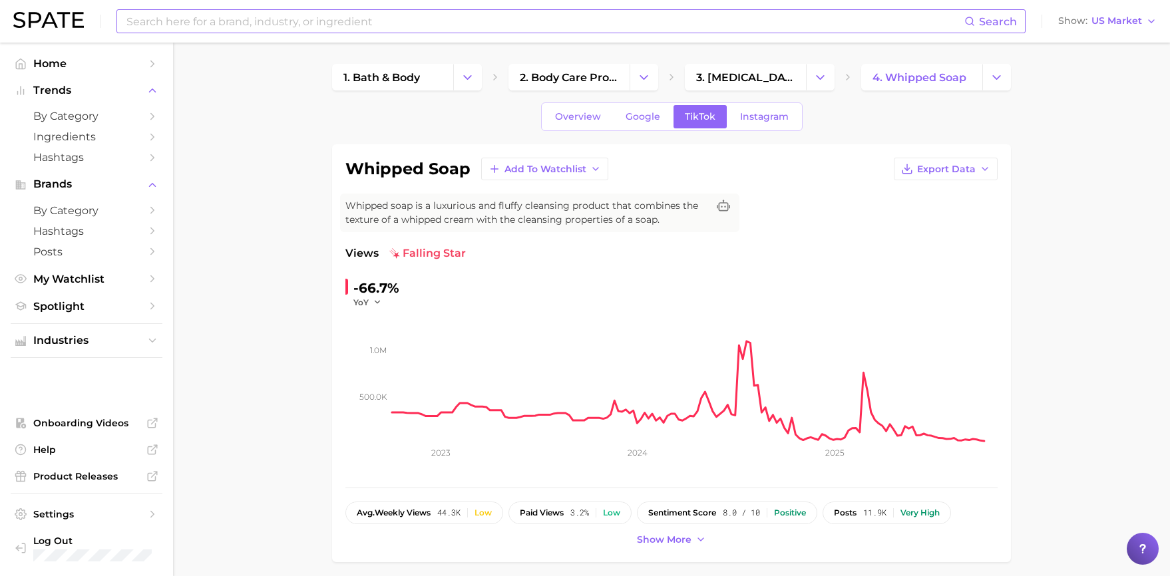
click at [436, 20] on input at bounding box center [544, 21] width 839 height 23
type input "truly"
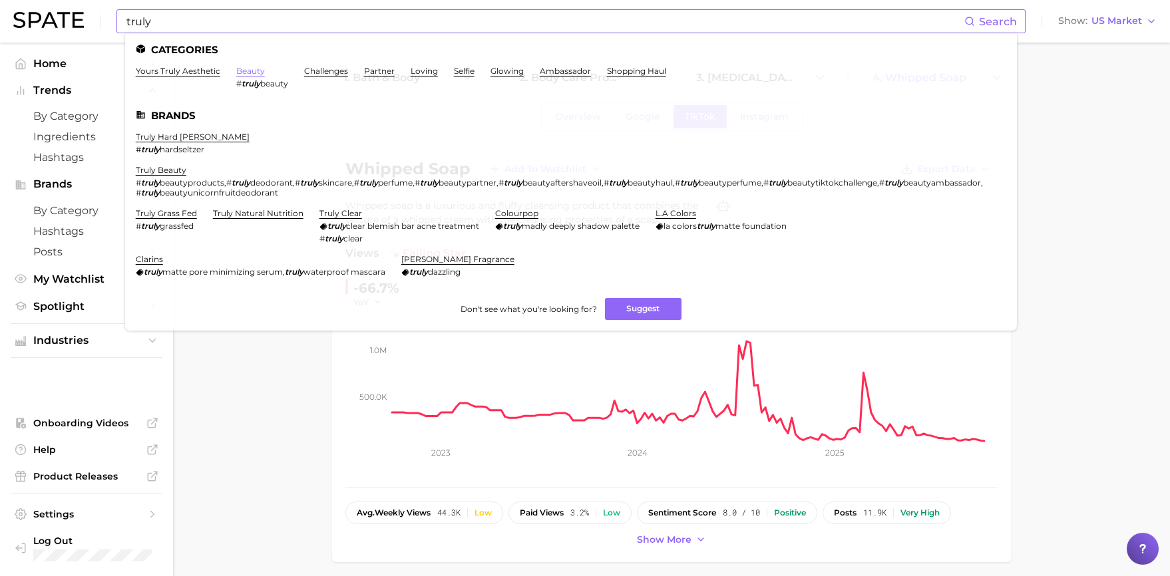
click at [259, 73] on link "beauty" at bounding box center [250, 71] width 29 height 10
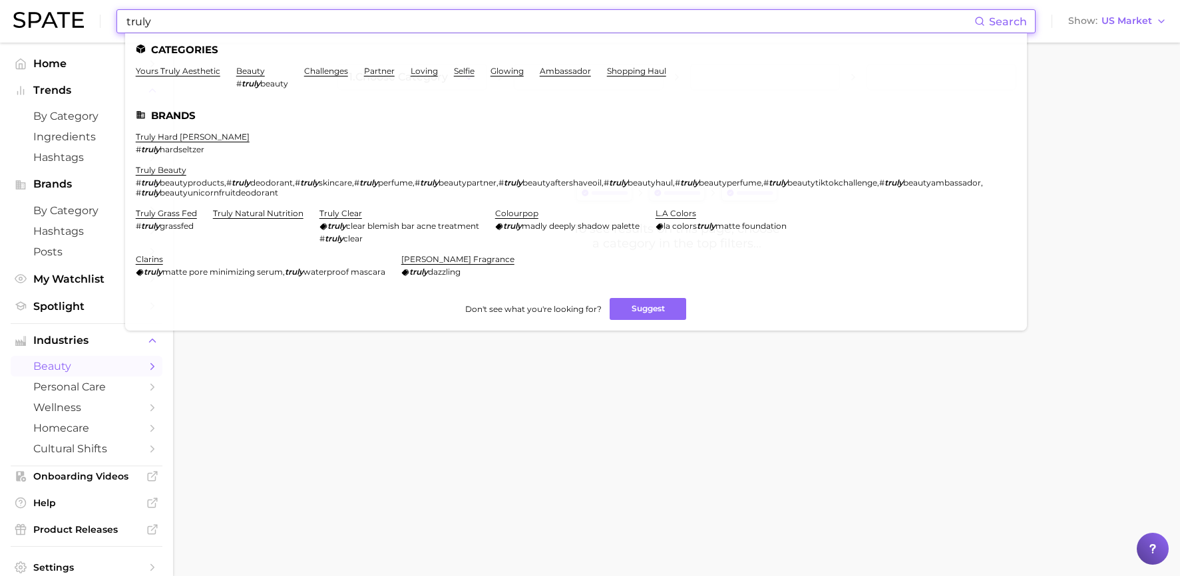
click at [218, 21] on input "truly" at bounding box center [549, 21] width 849 height 23
click at [178, 166] on link "truly beauty" at bounding box center [161, 170] width 51 height 10
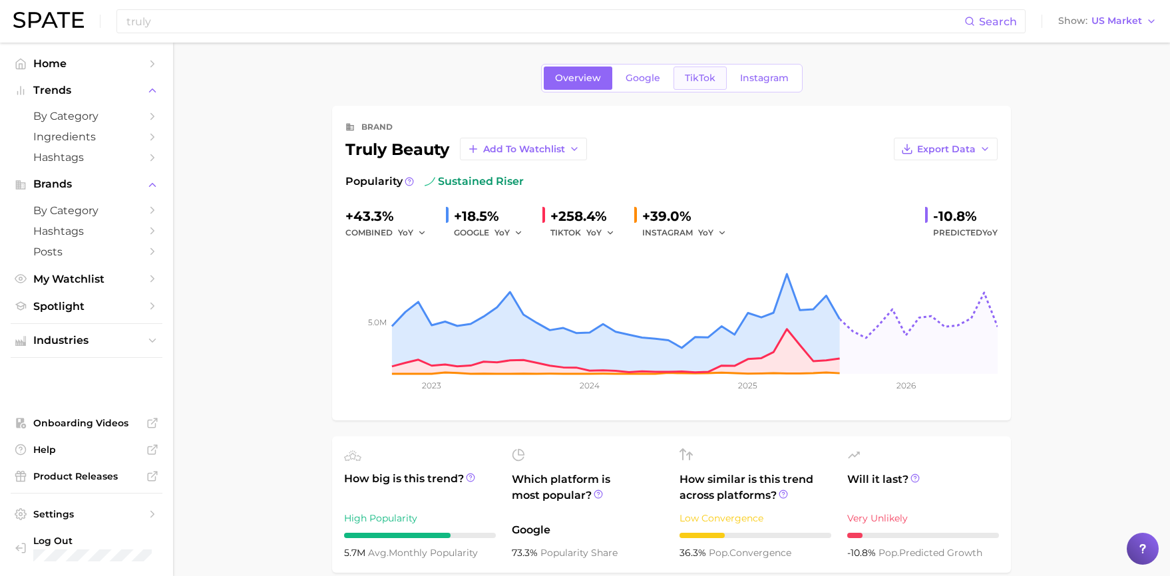
click at [686, 82] on span "TikTok" at bounding box center [700, 78] width 31 height 11
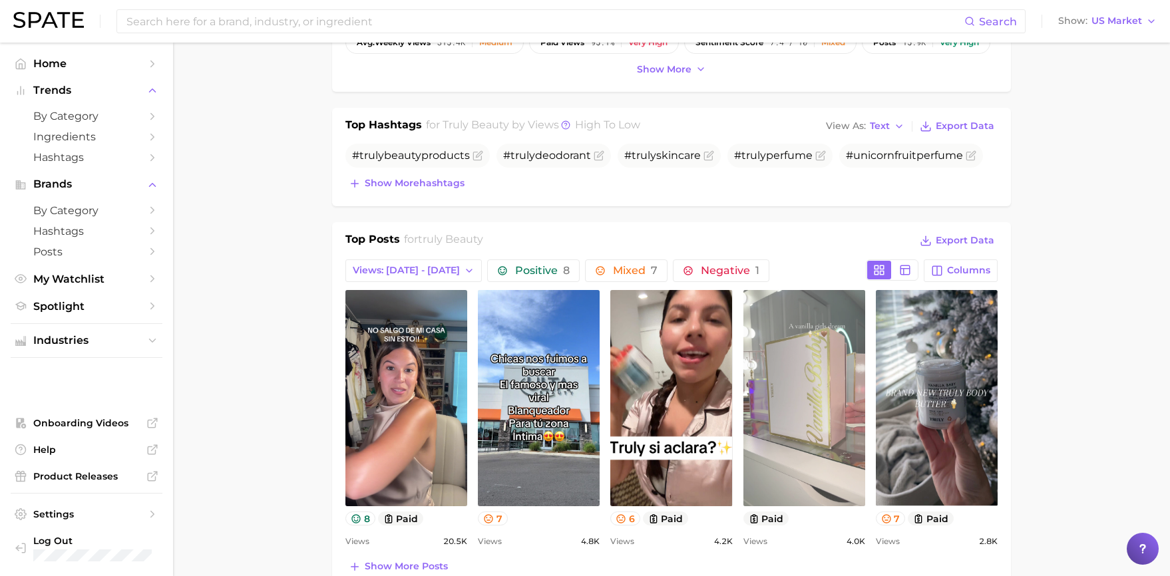
scroll to position [647, 0]
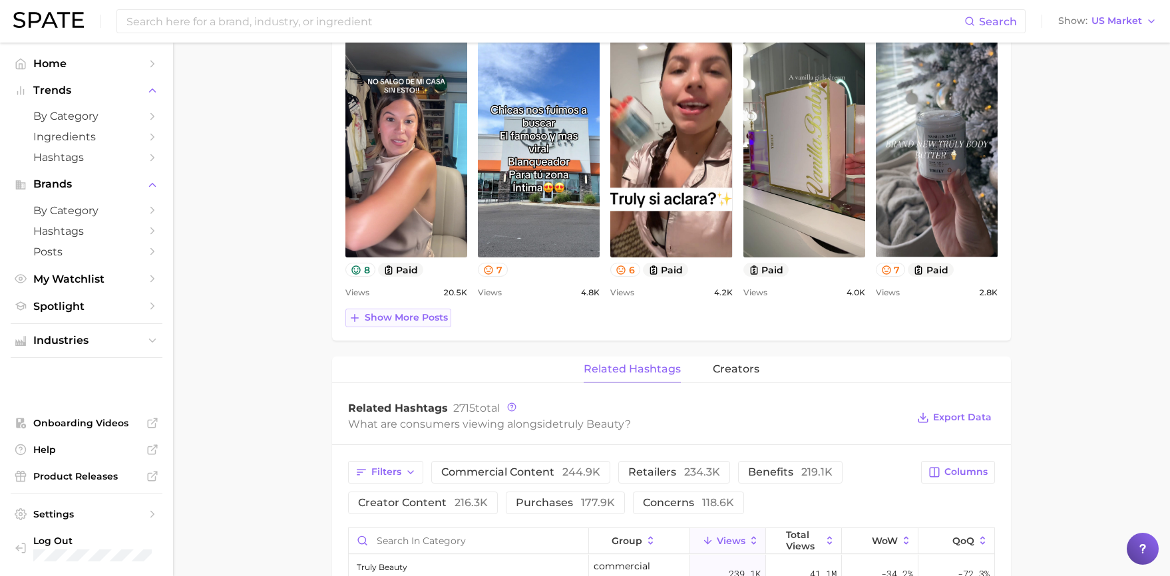
click at [440, 321] on span "Show more posts" at bounding box center [406, 317] width 83 height 11
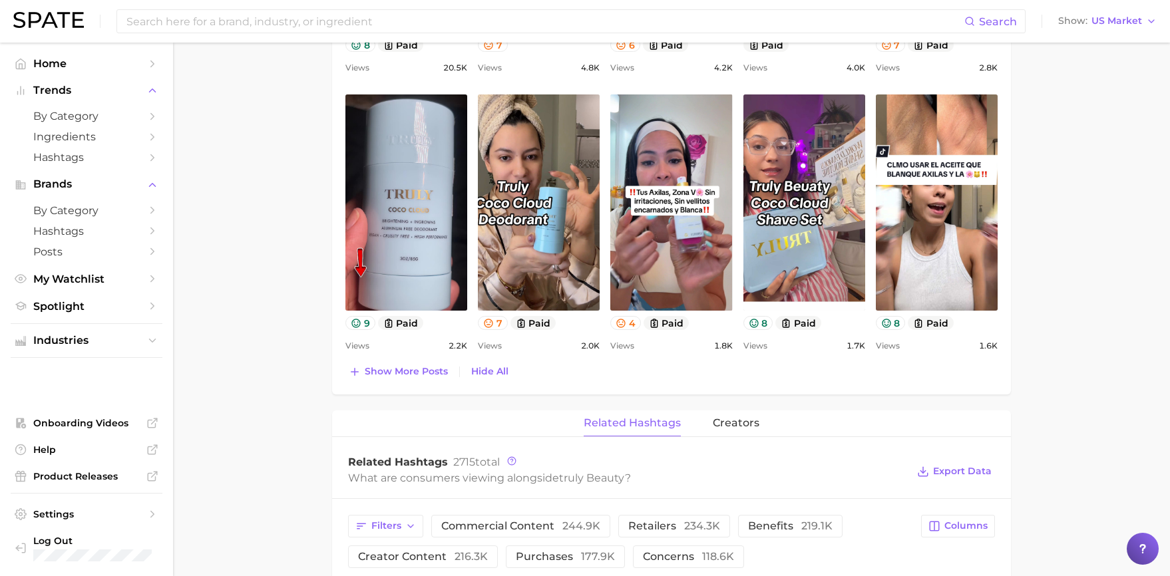
scroll to position [765, 0]
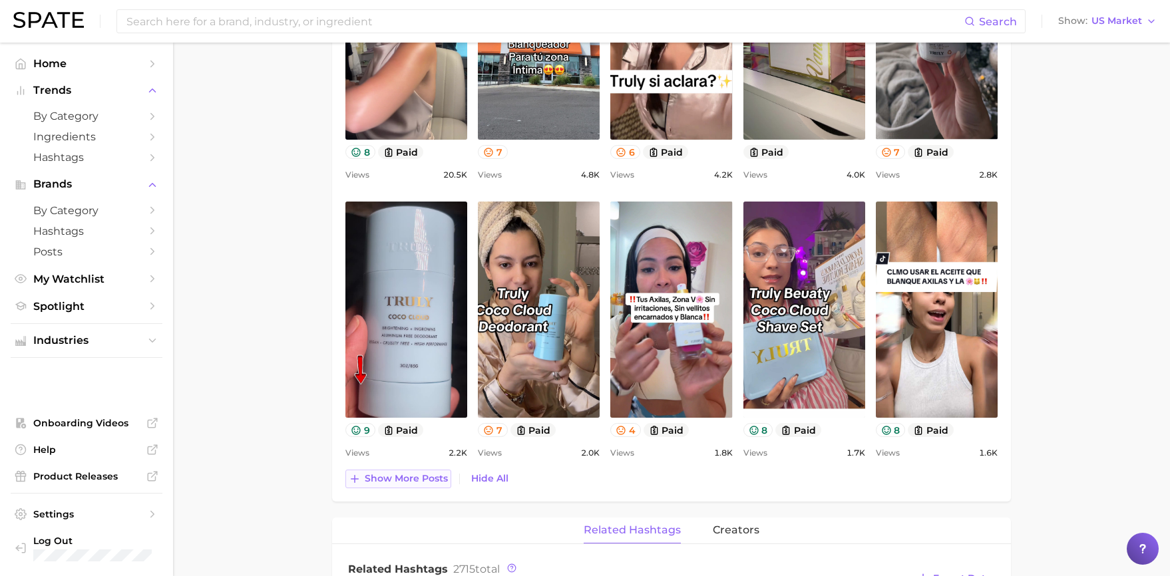
click at [389, 473] on span "Show more posts" at bounding box center [406, 478] width 83 height 11
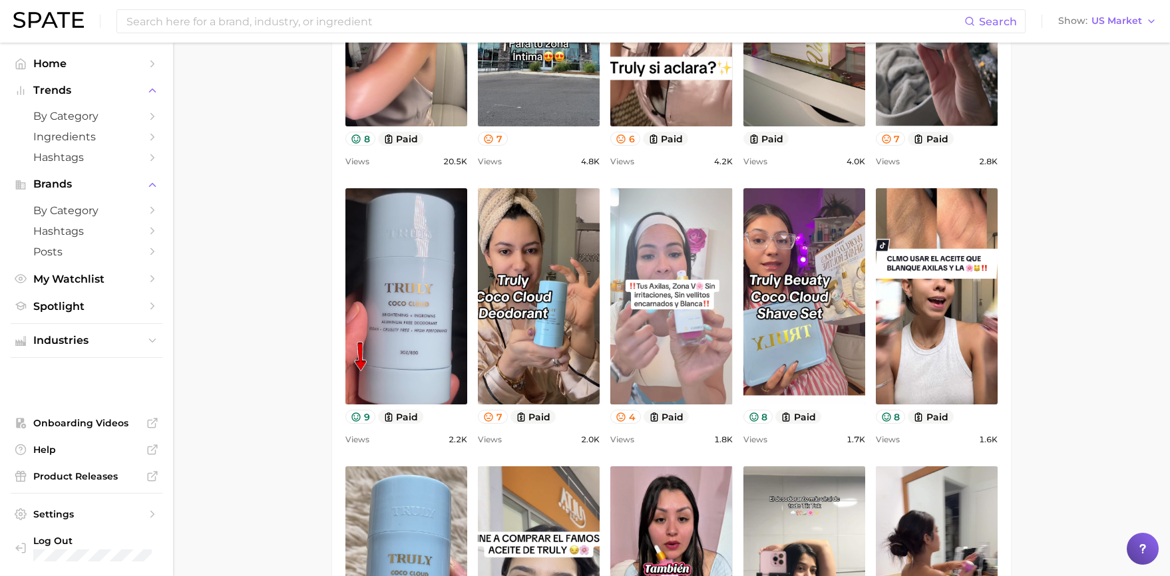
scroll to position [522, 0]
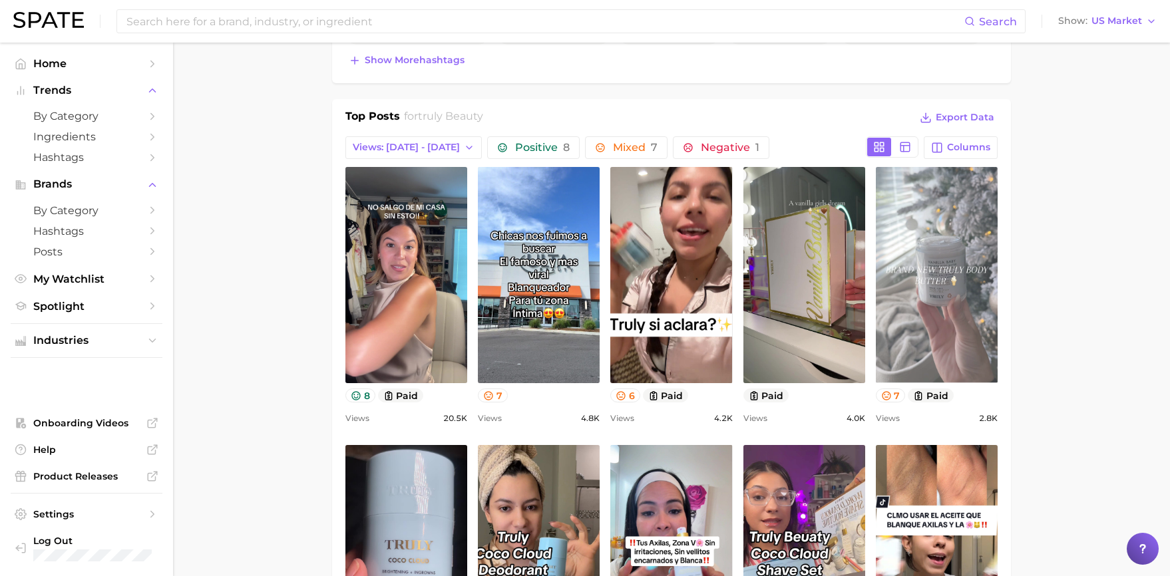
click at [957, 290] on link "view post on TikTok" at bounding box center [937, 275] width 122 height 216
